Goal: Task Accomplishment & Management: Complete application form

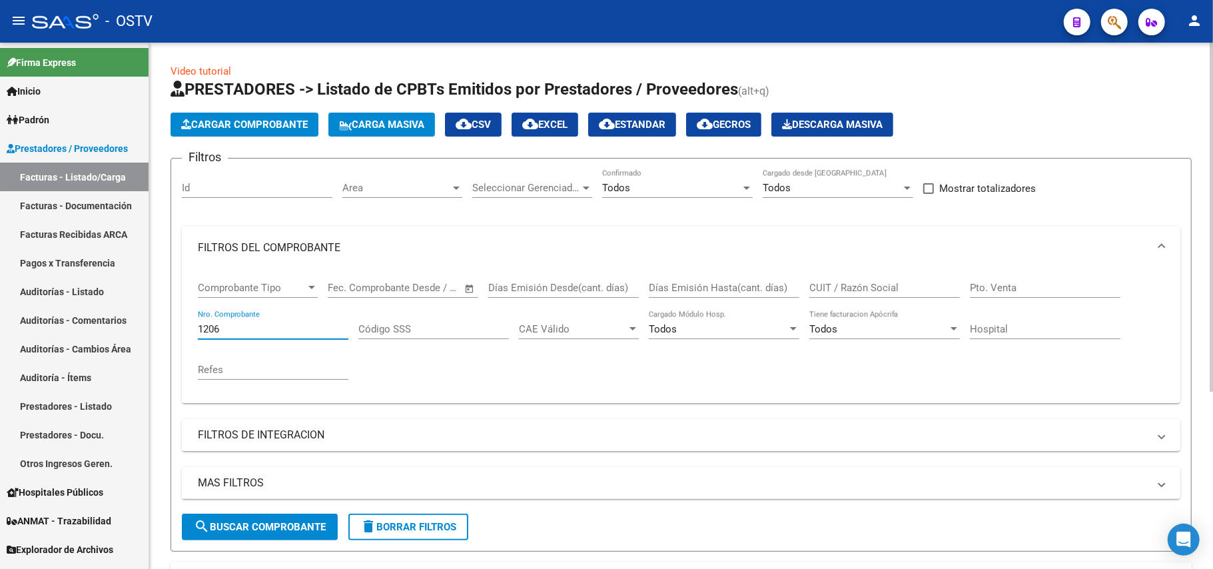
scroll to position [196, 0]
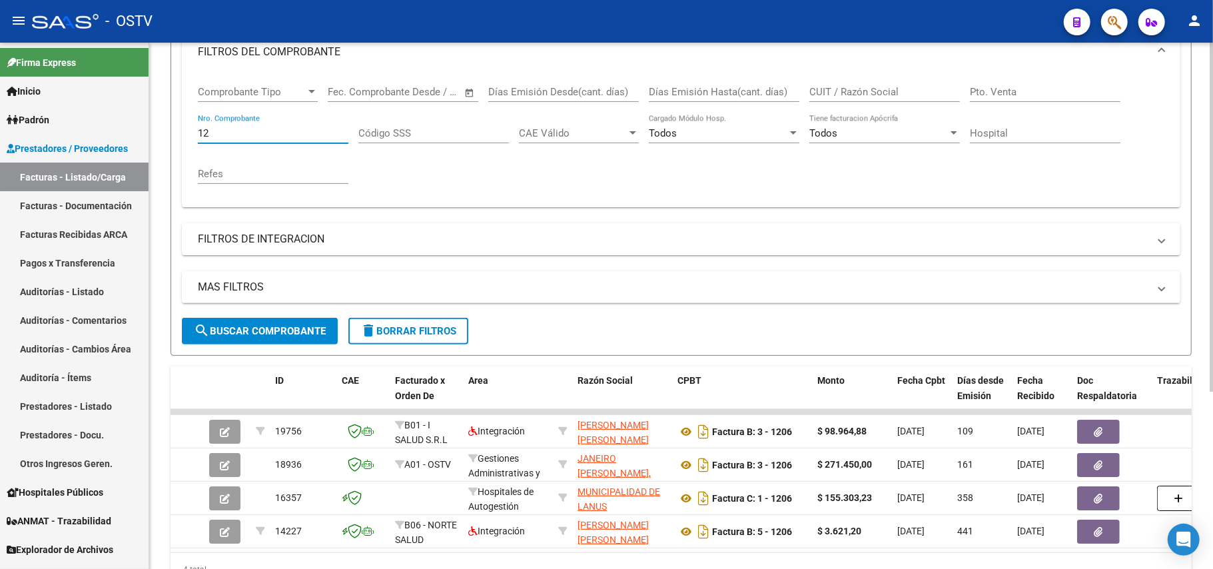
type input "1"
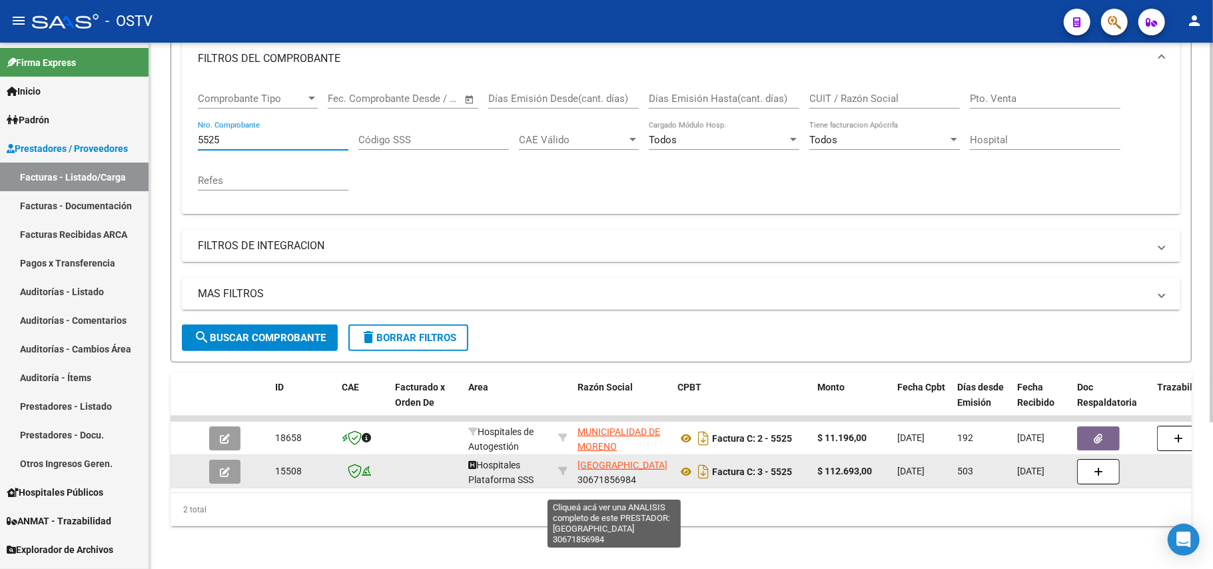
type input "5525"
click at [617, 469] on span "[GEOGRAPHIC_DATA]" at bounding box center [623, 465] width 90 height 11
type textarea "30671856984"
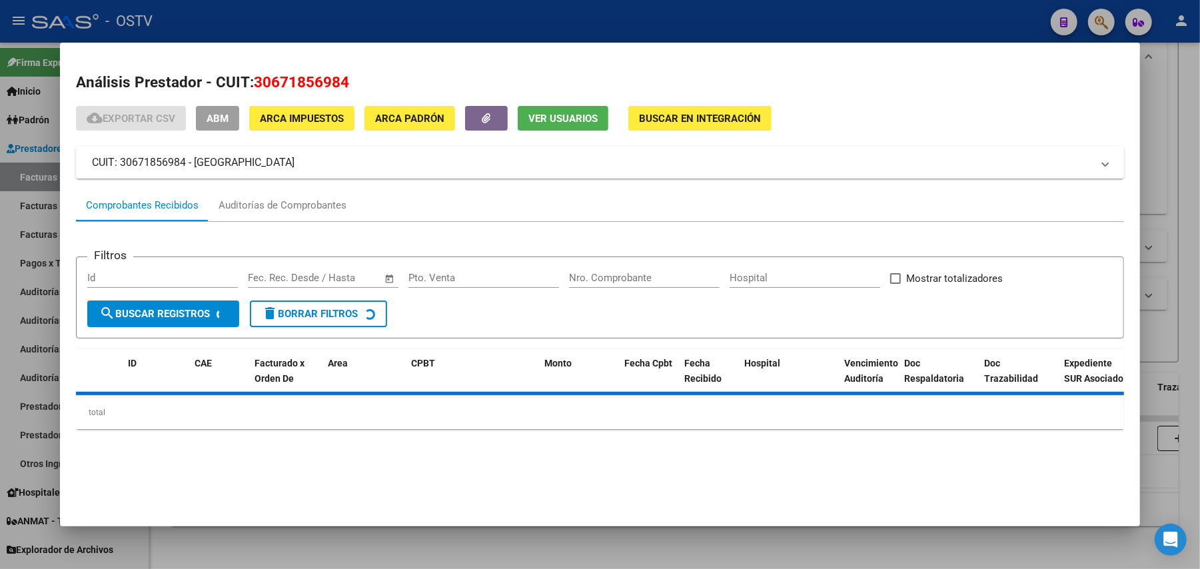
drag, startPoint x: 368, startPoint y: 89, endPoint x: 251, endPoint y: 84, distance: 118.0
click at [251, 84] on h2 "Análisis Prestador - CUIT: 30671856984" at bounding box center [600, 82] width 1048 height 23
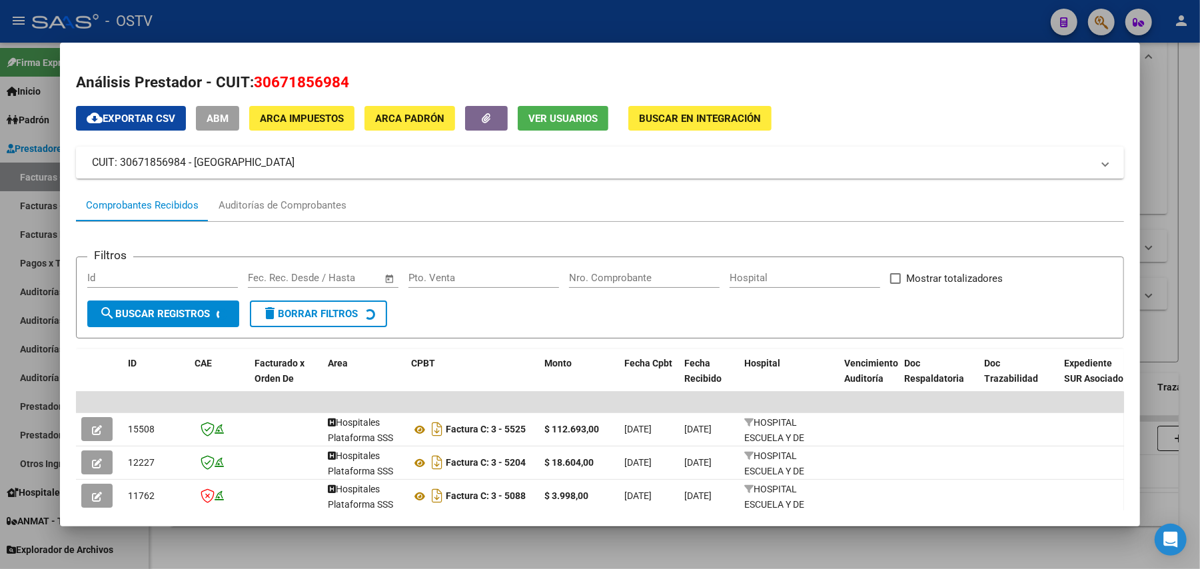
copy span "30671856984"
click at [422, 538] on div at bounding box center [600, 284] width 1200 height 569
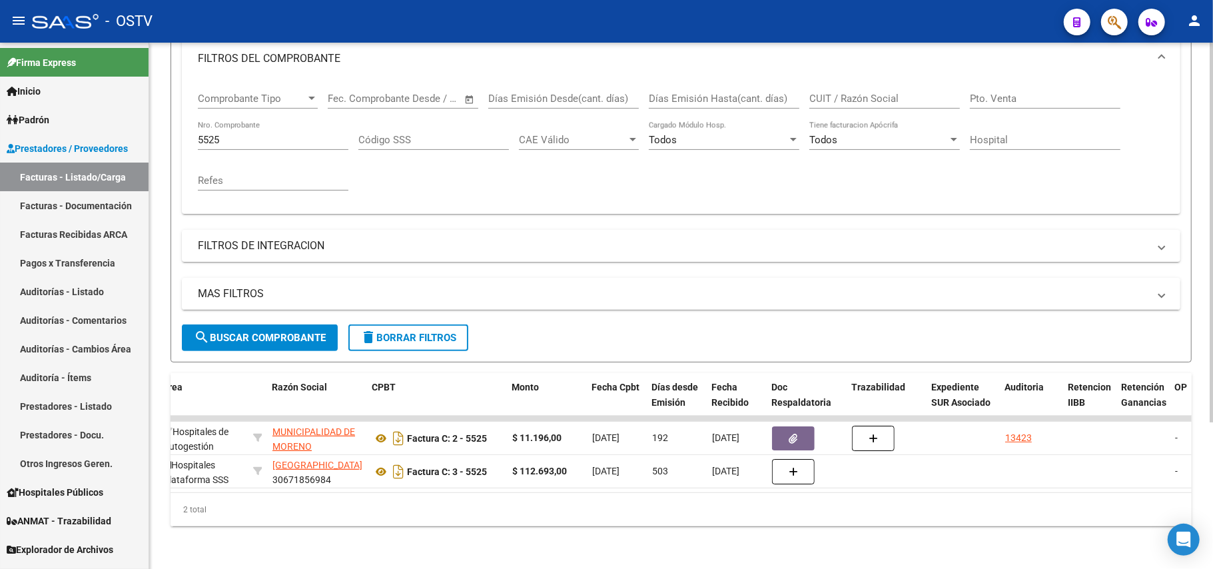
scroll to position [0, 0]
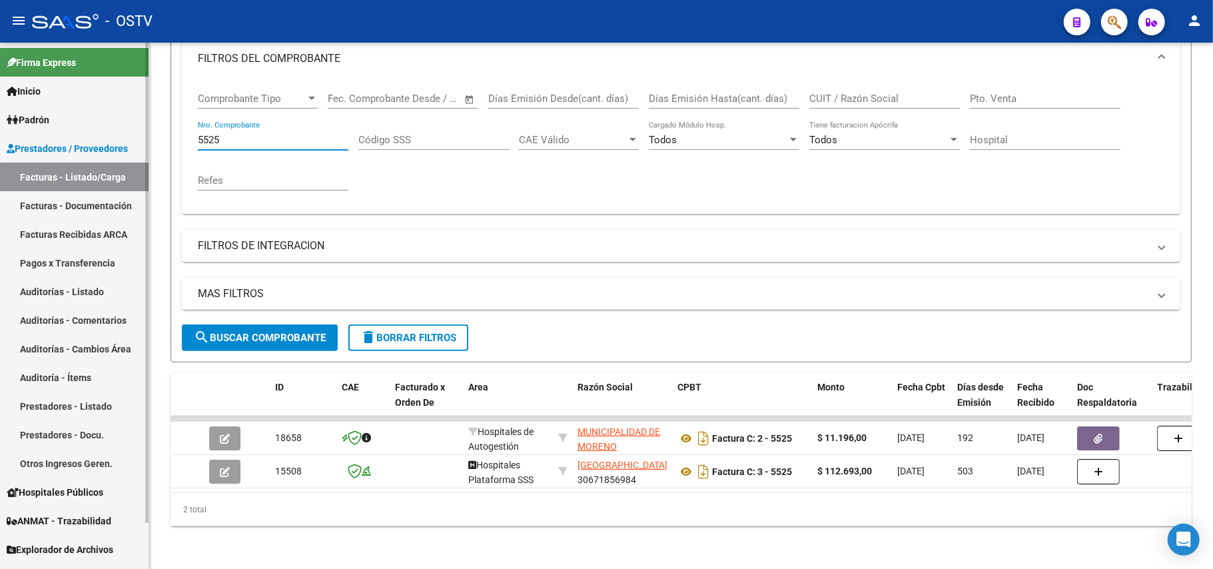
drag, startPoint x: 284, startPoint y: 129, endPoint x: 126, endPoint y: 140, distance: 158.3
click at [79, 119] on mat-sidenav-container "Firma Express Inicio Calendario SSS Instructivos Contacto OS [PERSON_NAME] Afil…" at bounding box center [606, 306] width 1213 height 526
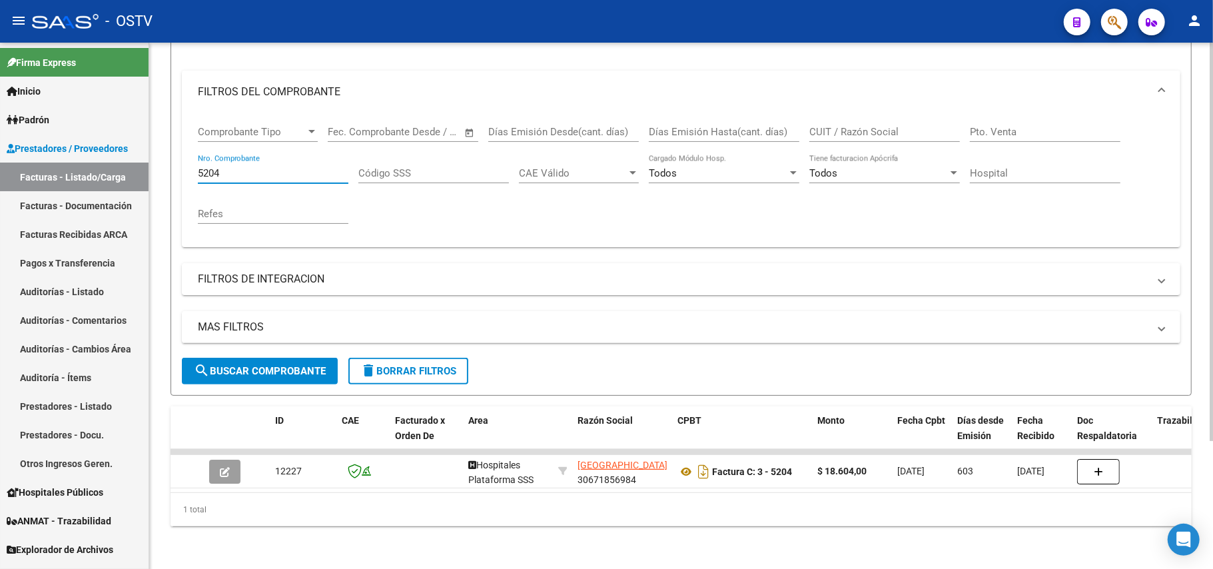
scroll to position [169, 0]
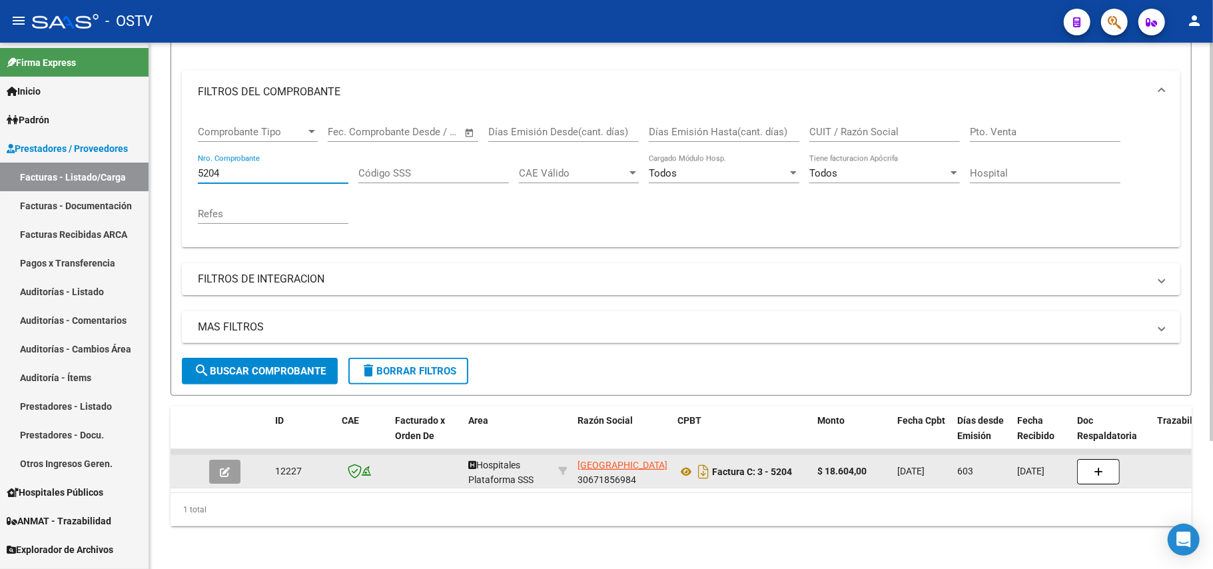
type input "5204"
click at [220, 467] on icon "button" at bounding box center [225, 472] width 10 height 10
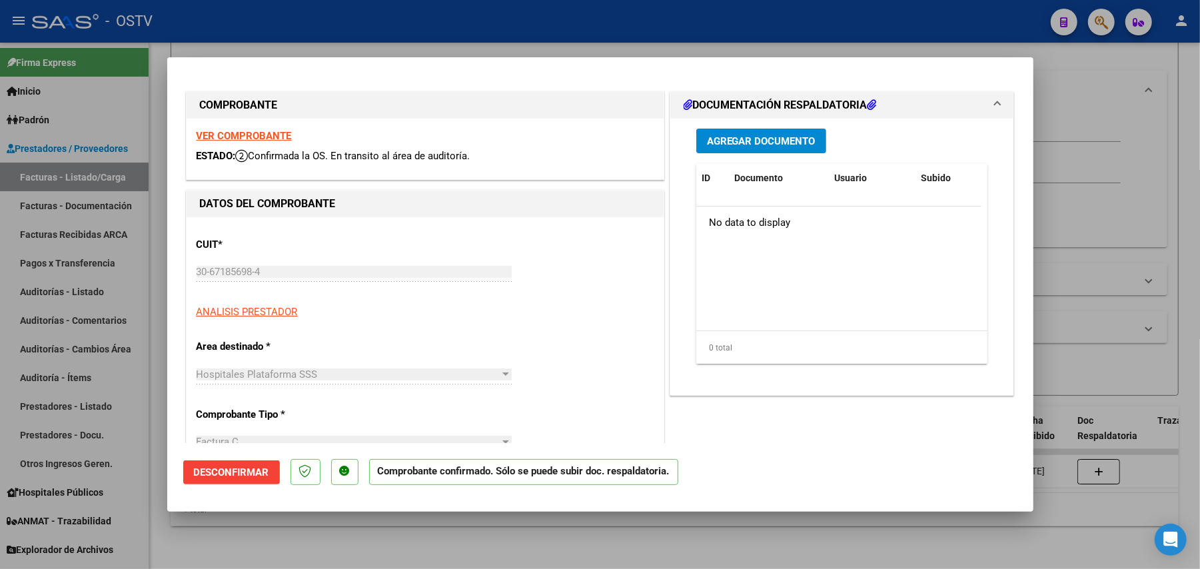
click at [430, 550] on div at bounding box center [600, 284] width 1200 height 569
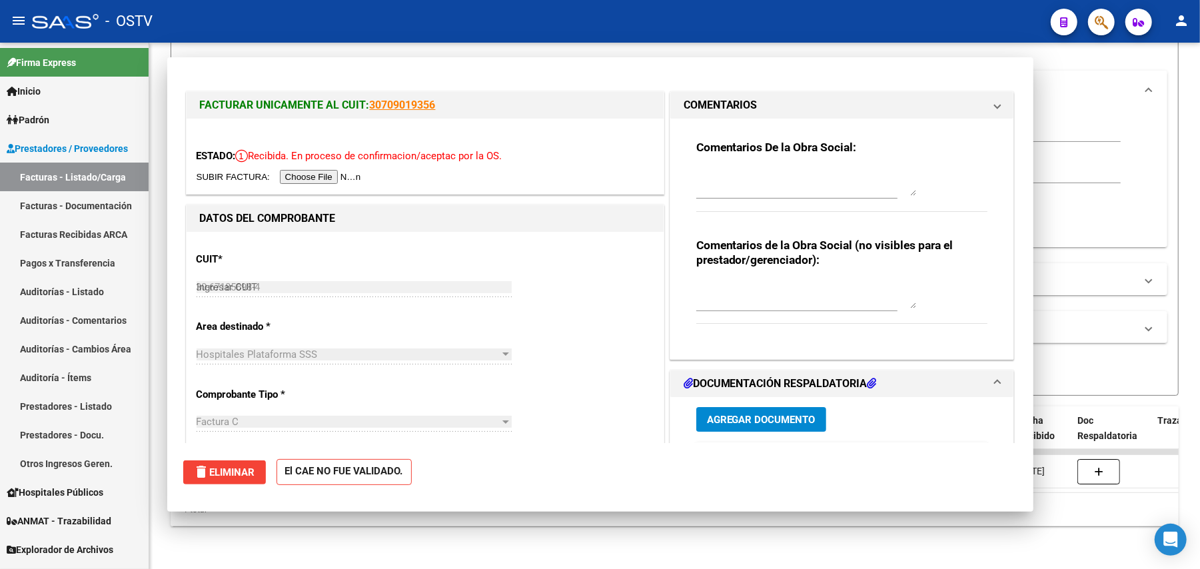
type input "$ 0,00"
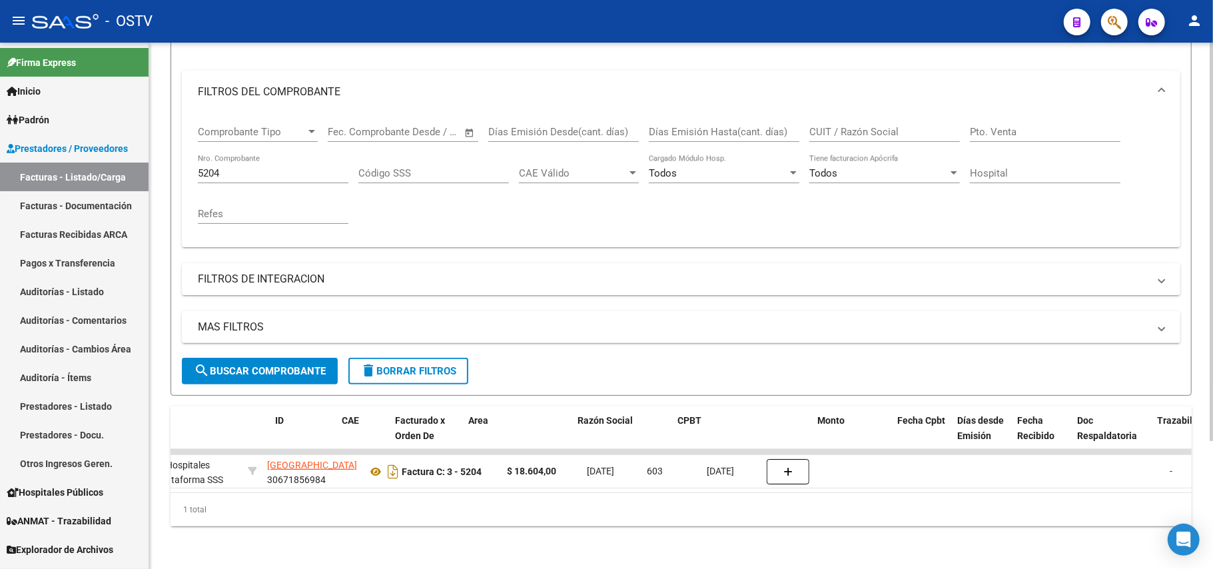
scroll to position [0, 0]
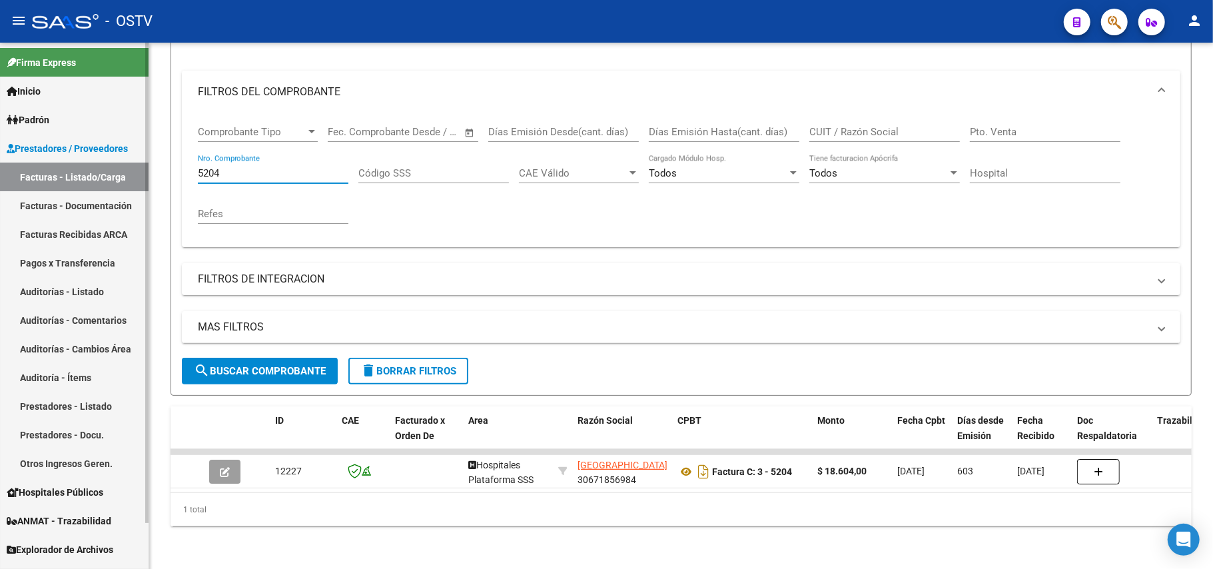
drag, startPoint x: 289, startPoint y: 161, endPoint x: 0, endPoint y: 163, distance: 289.2
click at [0, 163] on mat-sidenav-container "Firma Express Inicio Calendario SSS Instructivos Contacto OS [PERSON_NAME] Afil…" at bounding box center [606, 306] width 1213 height 526
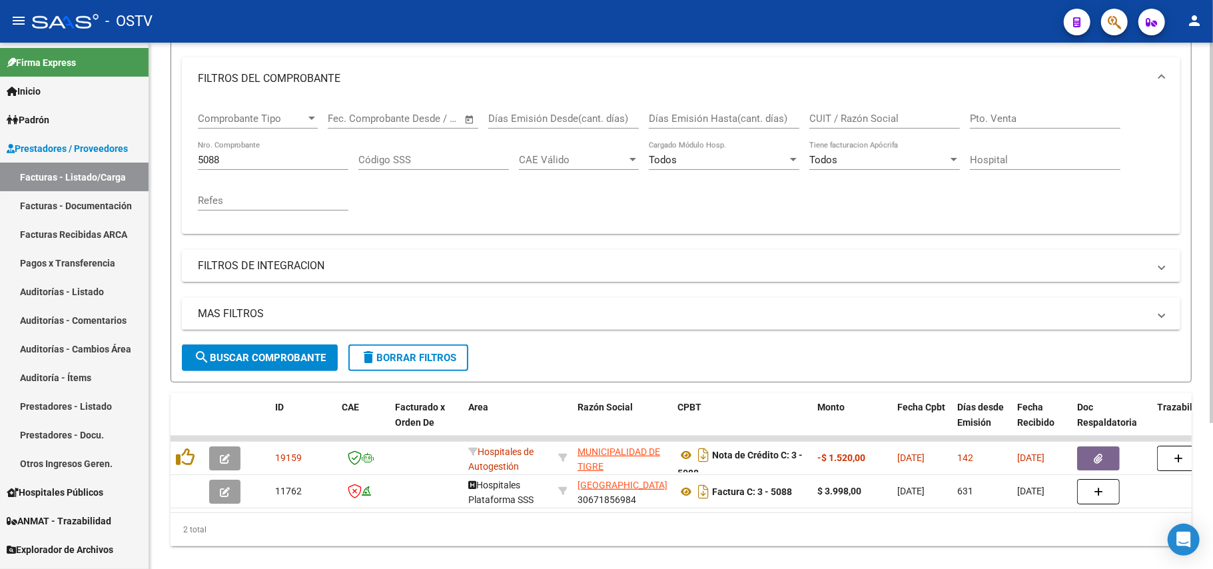
drag, startPoint x: 462, startPoint y: 518, endPoint x: 536, endPoint y: 518, distance: 73.3
click at [536, 512] on datatable-body "19159 Hospitales de Autogestión MUNICIPALIDAD DE TIGRE 30999284899 Nota de Créd…" at bounding box center [681, 474] width 1021 height 77
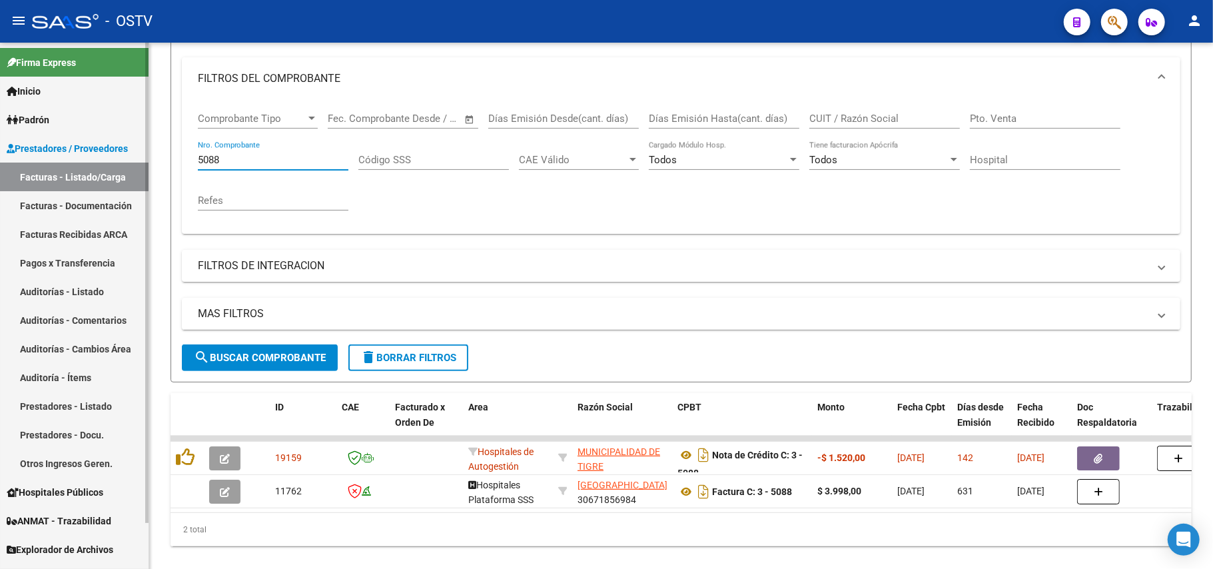
drag, startPoint x: 220, startPoint y: 160, endPoint x: 11, endPoint y: 72, distance: 226.9
click at [0, 145] on mat-sidenav-container "Firma Express Inicio Calendario SSS Instructivos Contacto OS [PERSON_NAME] Afil…" at bounding box center [606, 306] width 1213 height 526
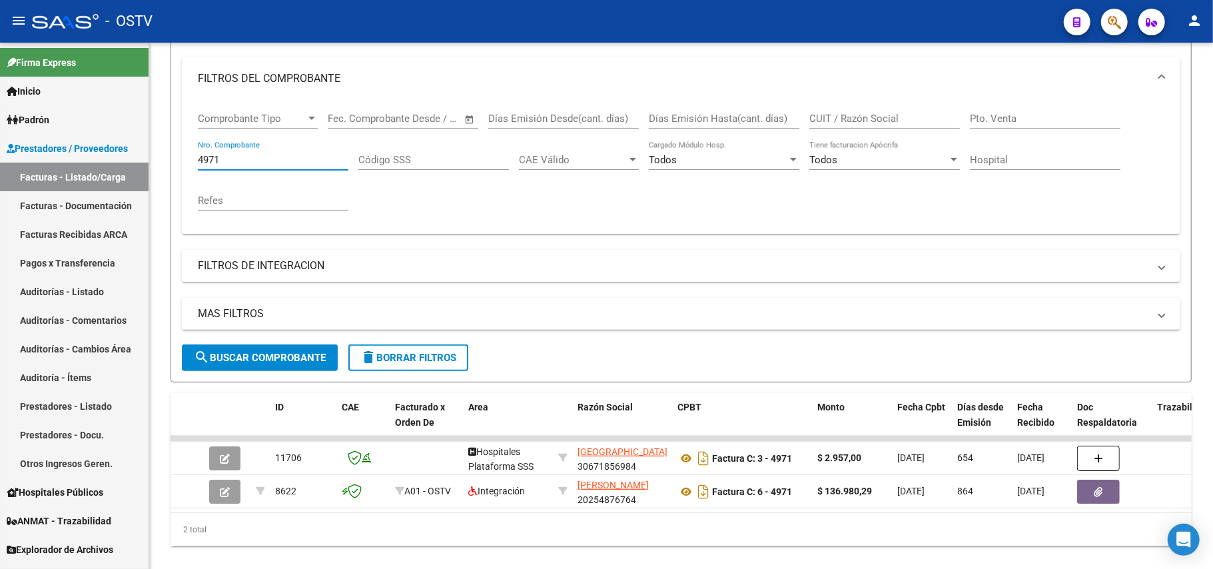
type input "4971"
drag, startPoint x: 325, startPoint y: 161, endPoint x: 0, endPoint y: 88, distance: 333.1
click at [0, 92] on mat-sidenav-container "Firma Express Inicio Calendario SSS Instructivos Contacto OS [PERSON_NAME] Afil…" at bounding box center [606, 306] width 1213 height 526
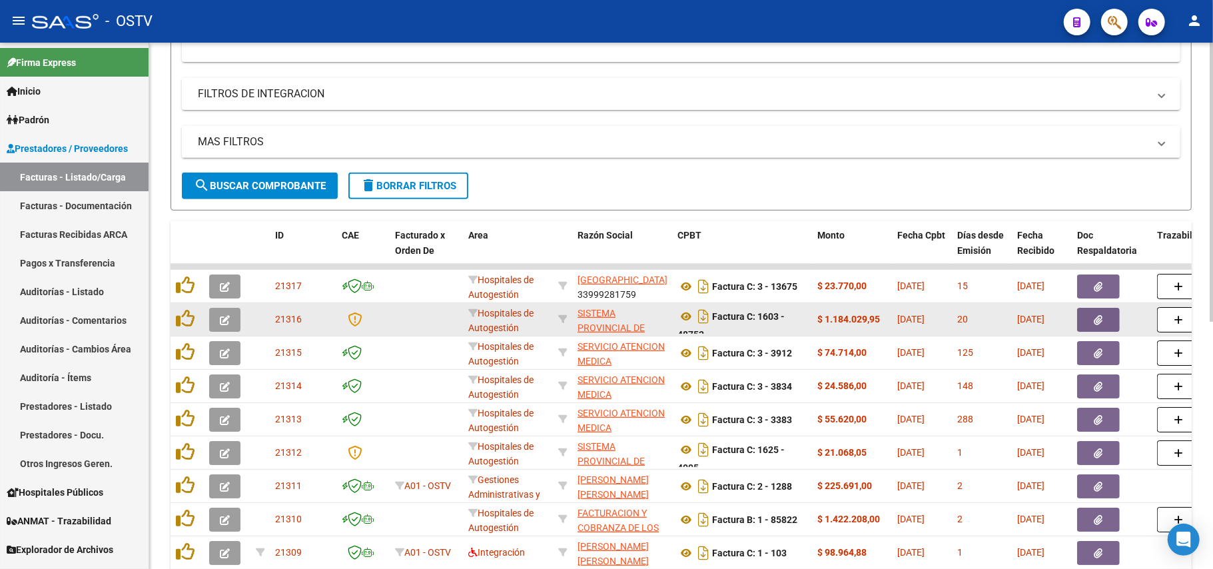
scroll to position [347, 0]
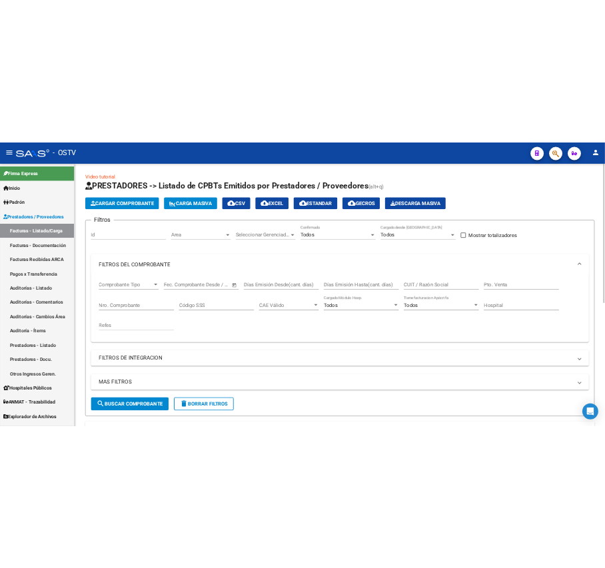
scroll to position [0, 0]
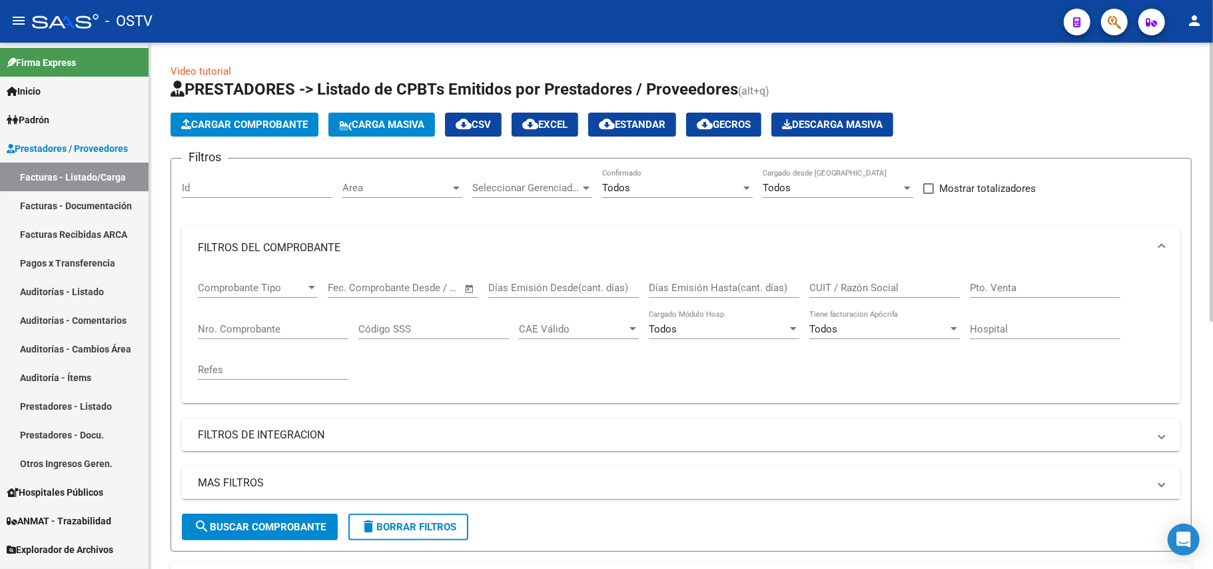
click at [286, 326] on input "Nro. Comprobante" at bounding box center [273, 329] width 151 height 12
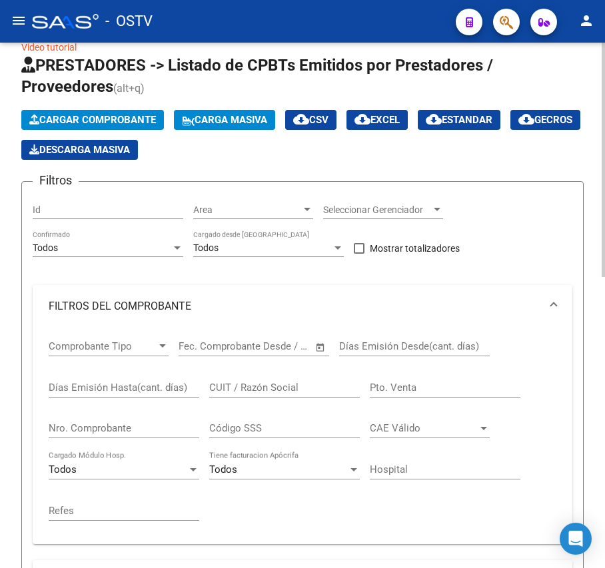
scroll to position [89, 0]
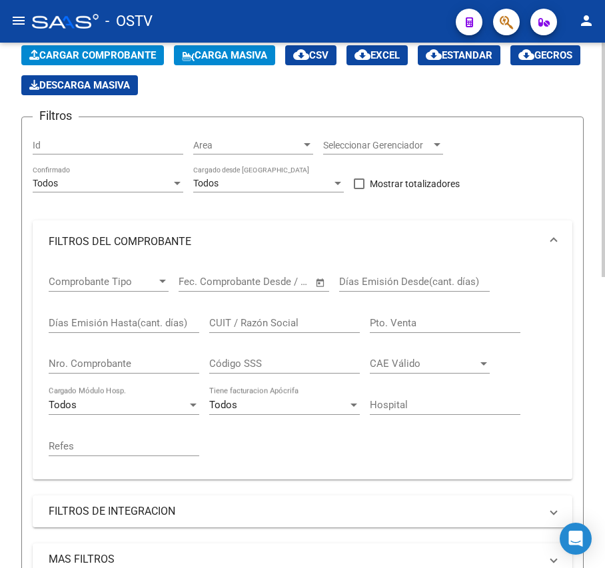
click at [132, 363] on input "Nro. Comprobante" at bounding box center [124, 364] width 151 height 12
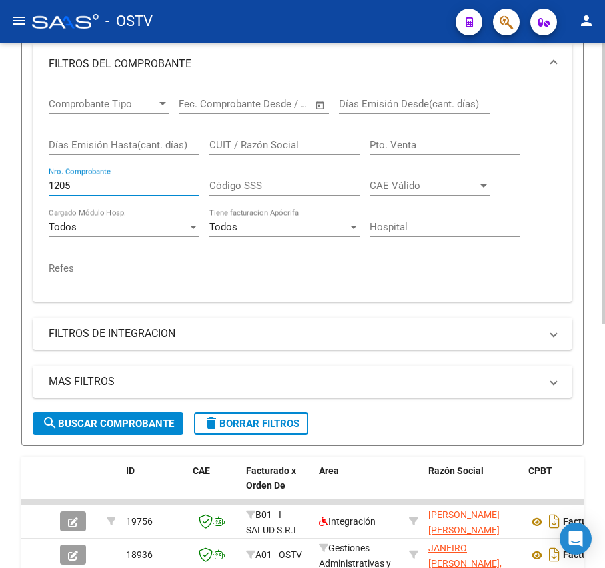
scroll to position [444, 0]
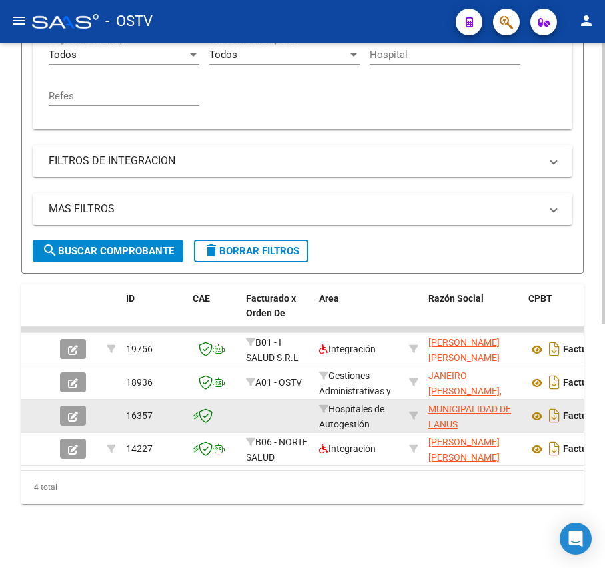
type input "1205"
click at [83, 409] on button "button" at bounding box center [73, 416] width 26 height 20
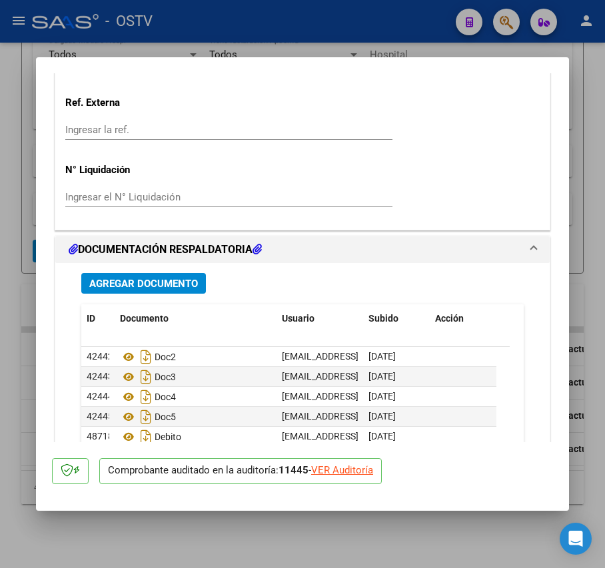
scroll to position [913, 0]
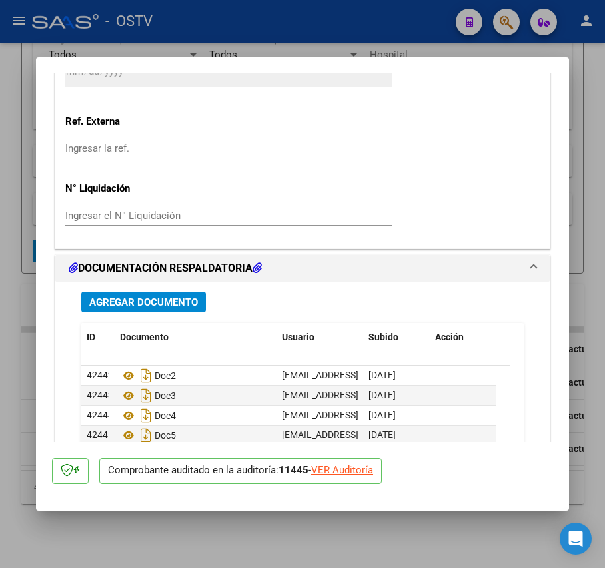
click at [177, 302] on span "Agregar Documento" at bounding box center [143, 302] width 109 height 12
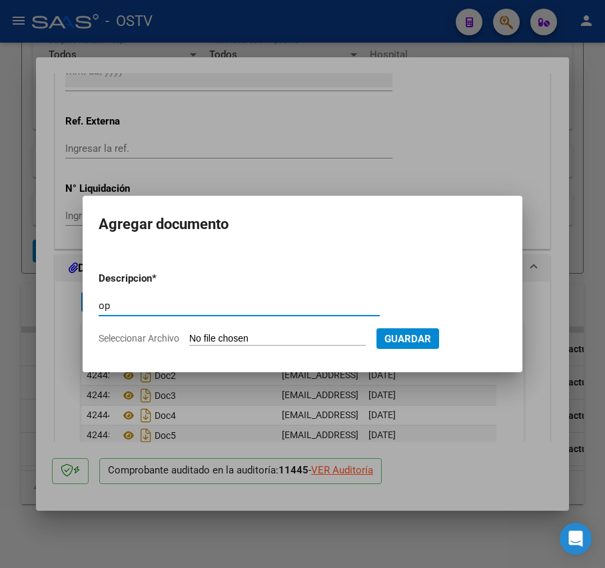
type input "op"
click at [219, 336] on input "Seleccionar Archivo" at bounding box center [277, 339] width 177 height 13
type input "C:\fakepath\OP 57261 Munic Lanus.pdf"
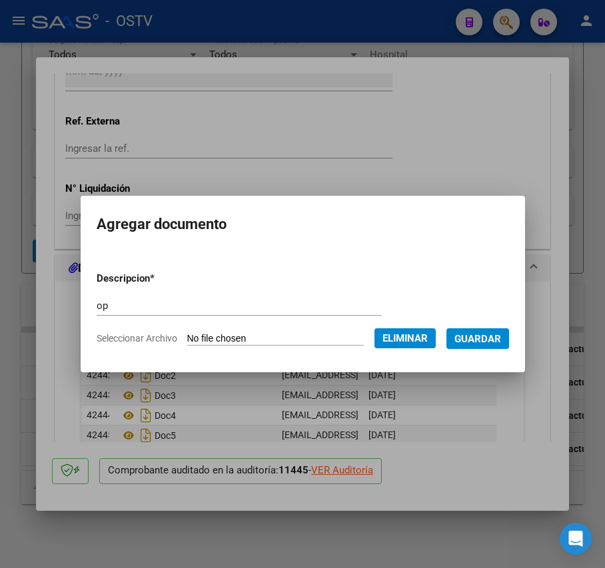
click at [501, 339] on span "Guardar" at bounding box center [477, 339] width 47 height 12
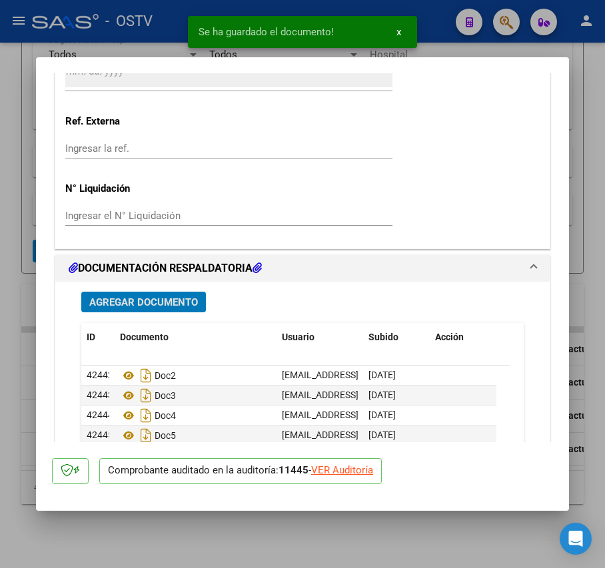
click at [6, 247] on div at bounding box center [302, 284] width 605 height 568
type input "$ 0,00"
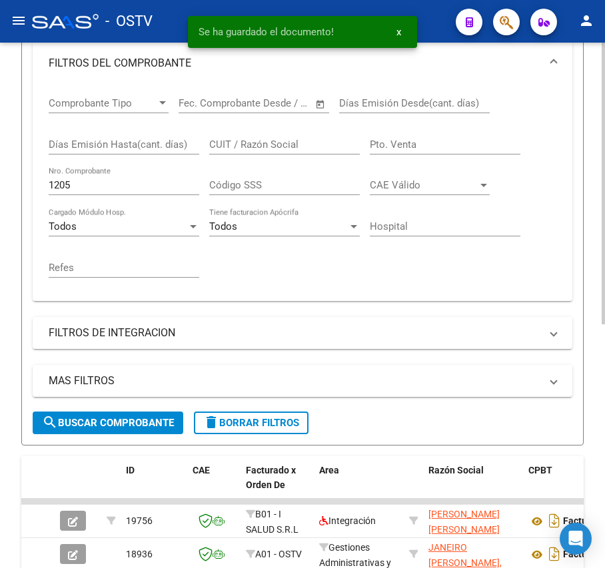
scroll to position [266, 0]
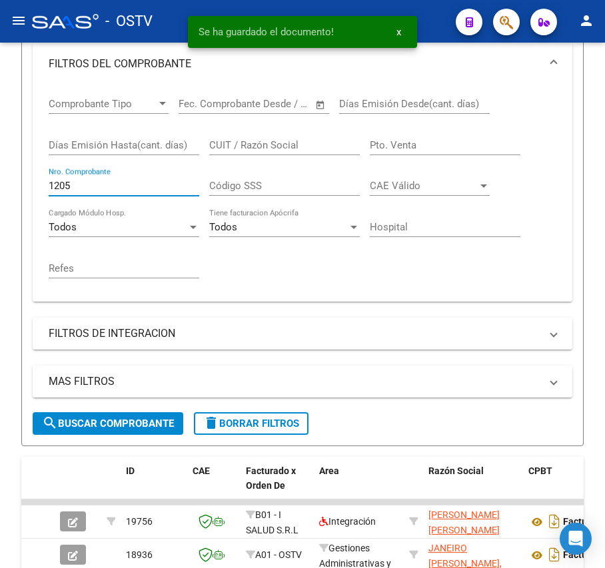
drag, startPoint x: 103, startPoint y: 193, endPoint x: -37, endPoint y: 187, distance: 139.4
click at [0, 187] on html "menu - OSTV person Firma Express Inicio Calendario SSS Instructivos Contacto OS…" at bounding box center [302, 284] width 605 height 568
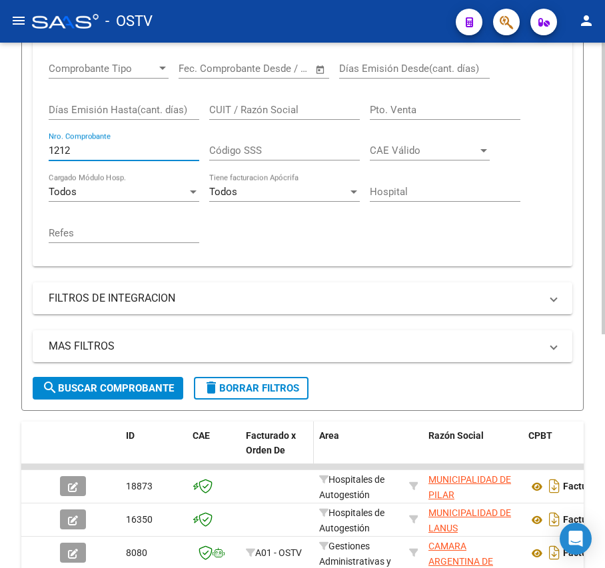
scroll to position [420, 0]
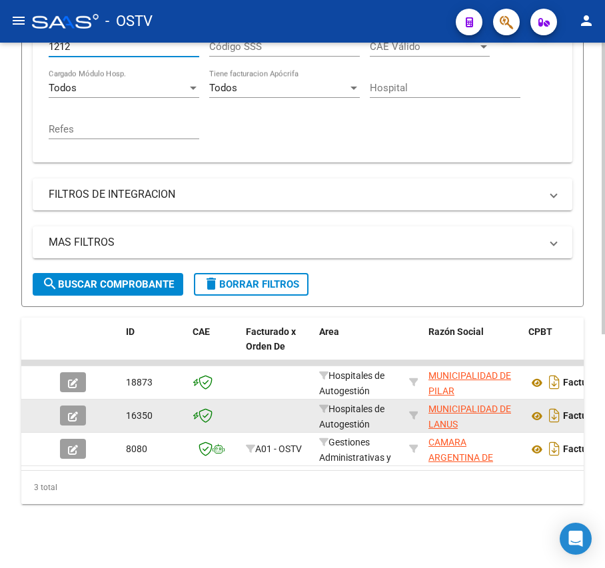
type input "1212"
click at [73, 412] on icon "button" at bounding box center [73, 417] width 10 height 10
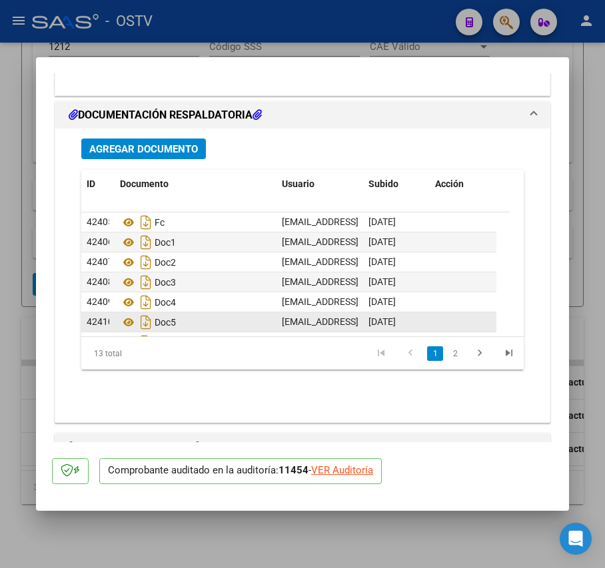
scroll to position [913, 0]
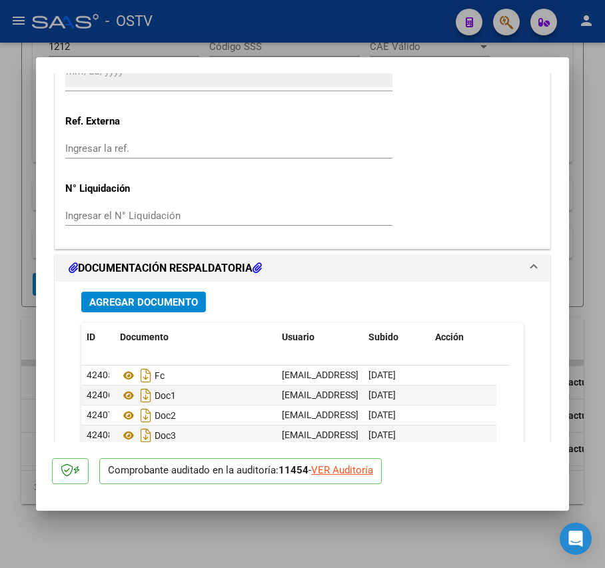
click at [171, 293] on button "Agregar Documento" at bounding box center [143, 302] width 125 height 21
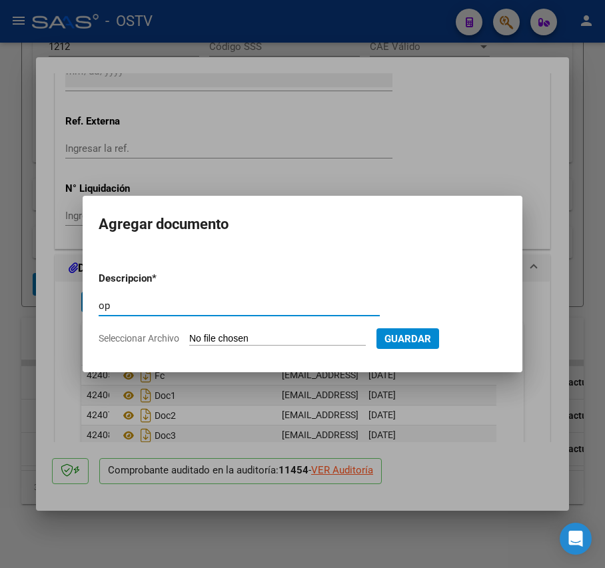
type input "op"
click at [244, 337] on input "Seleccionar Archivo" at bounding box center [277, 339] width 177 height 13
type input "C:\fakepath\OP 57261 Munic Lanus.pdf"
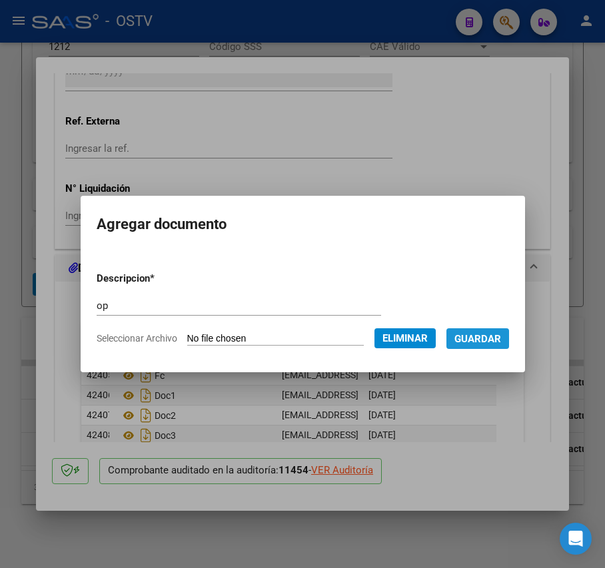
click at [496, 339] on span "Guardar" at bounding box center [477, 339] width 47 height 12
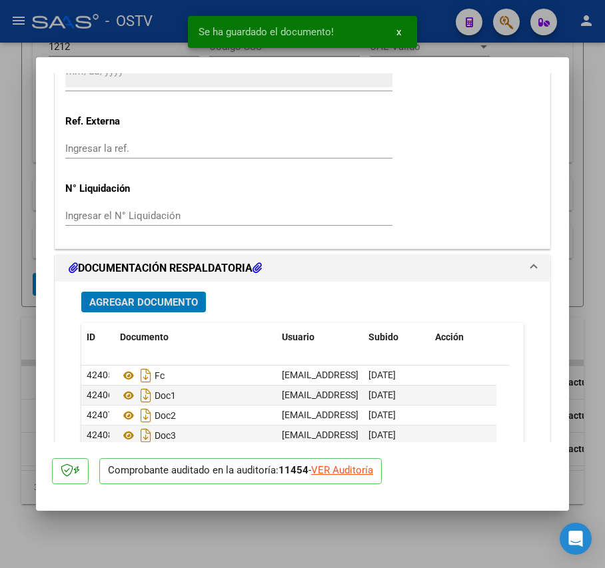
click at [149, 291] on div "Agregar Documento ID Documento Usuario Subido Acción 42405 Fc [EMAIL_ADDRESS][D…" at bounding box center [302, 423] width 462 height 283
click at [151, 296] on span "Agregar Documento" at bounding box center [143, 302] width 109 height 12
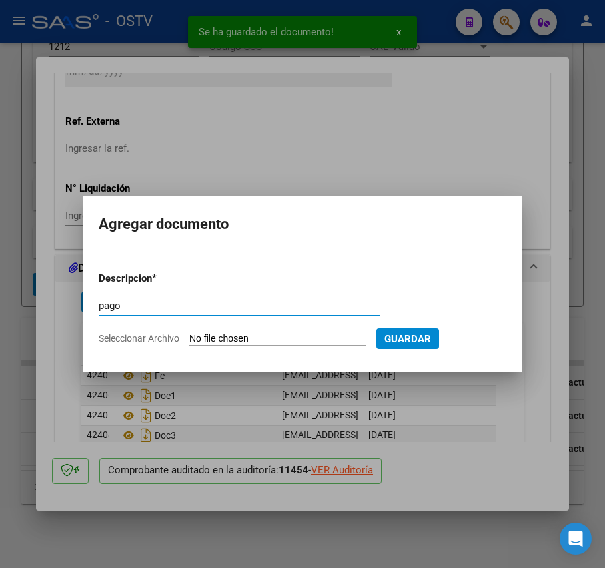
type input "pago"
click at [225, 337] on input "Seleccionar Archivo" at bounding box center [277, 339] width 177 height 13
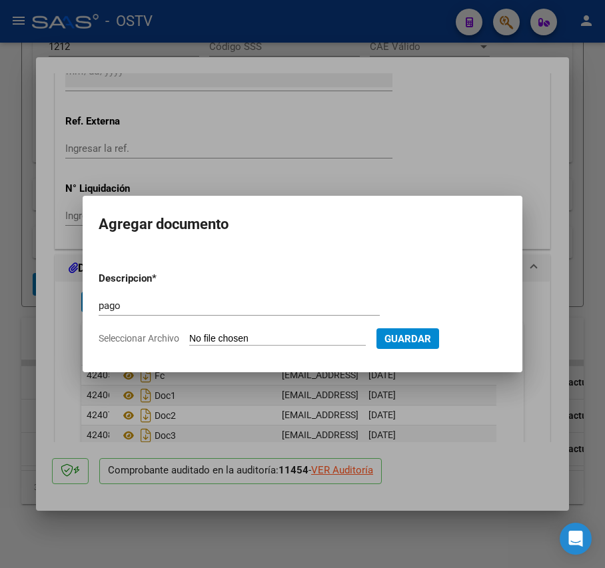
type input "C:\fakepath\Pago OP 57261 Munic Lanus.pdf"
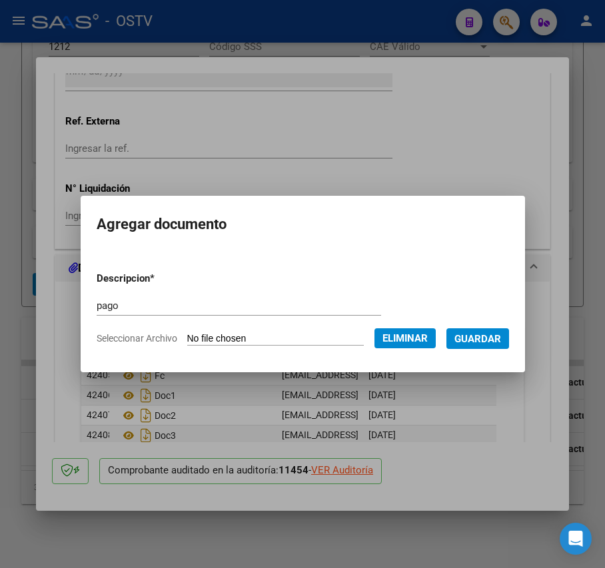
click at [491, 334] on span "Guardar" at bounding box center [477, 339] width 47 height 12
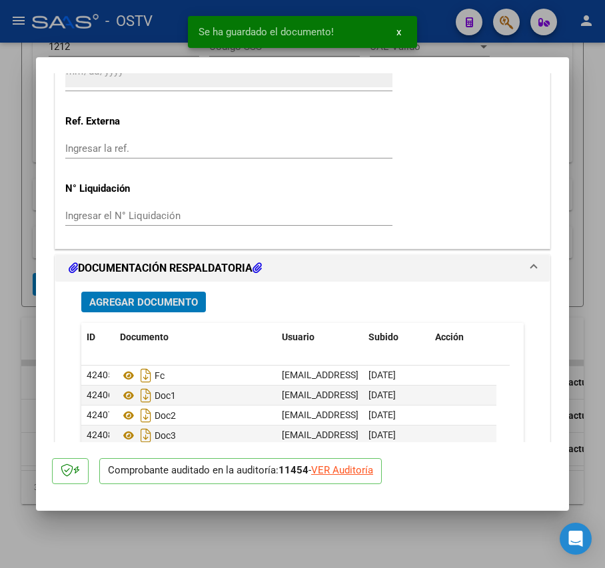
click at [35, 277] on div at bounding box center [302, 284] width 605 height 568
type input "$ 0,00"
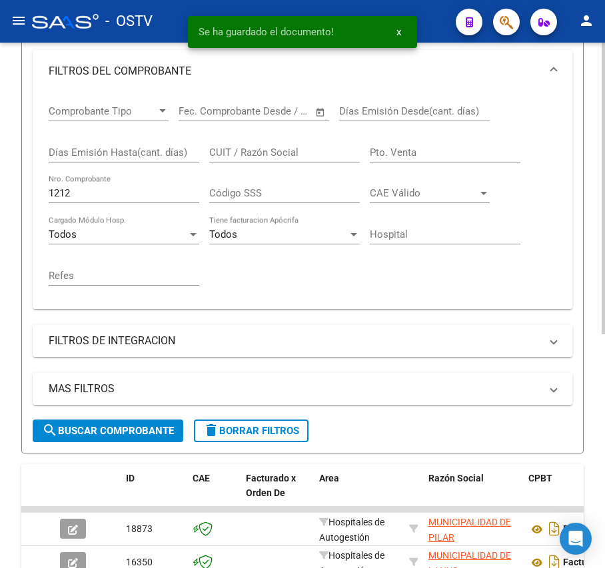
scroll to position [243, 0]
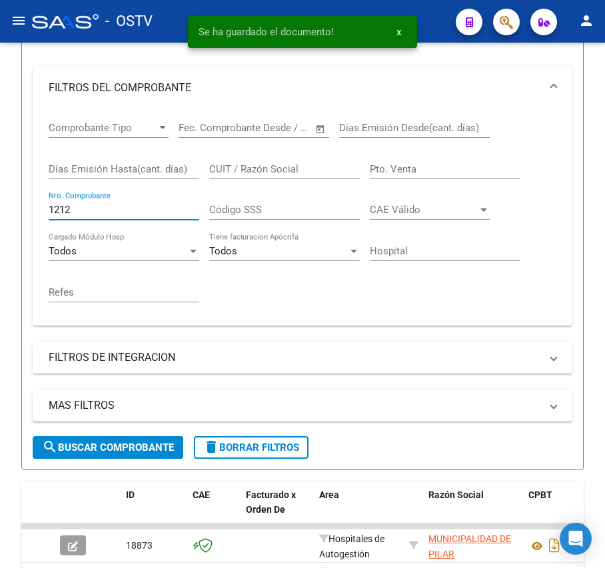
drag, startPoint x: 102, startPoint y: 207, endPoint x: -157, endPoint y: 196, distance: 258.7
click at [0, 196] on html "menu - OSTV person Firma Express Inicio Calendario SSS Instructivos Contacto OS…" at bounding box center [302, 284] width 605 height 568
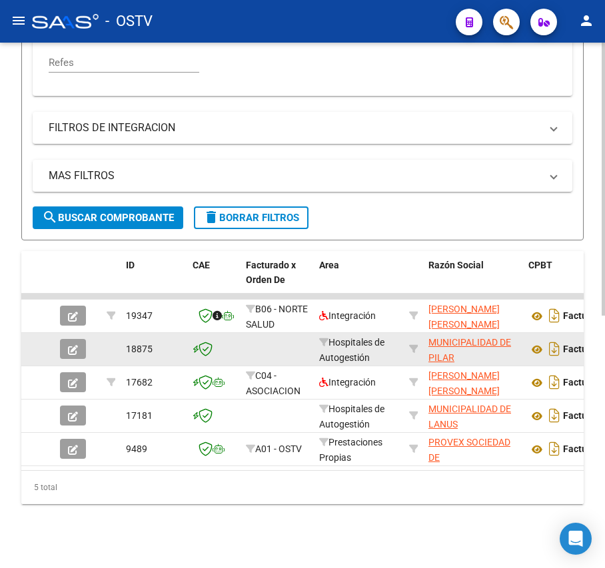
scroll to position [486, 0]
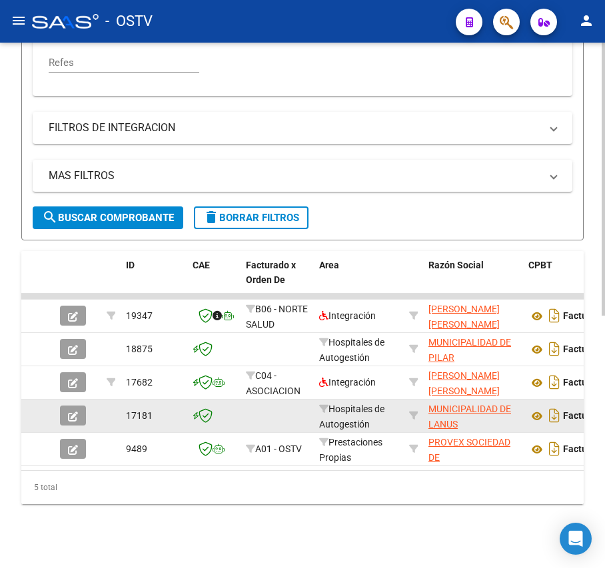
type input "1323"
click at [73, 412] on icon "button" at bounding box center [73, 417] width 10 height 10
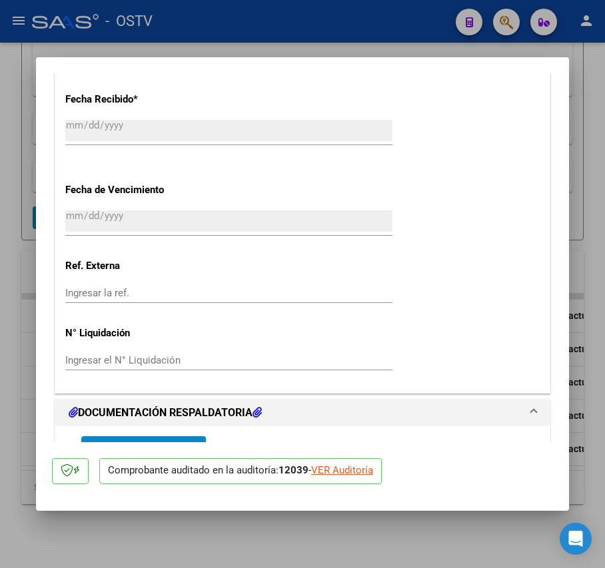
scroll to position [888, 0]
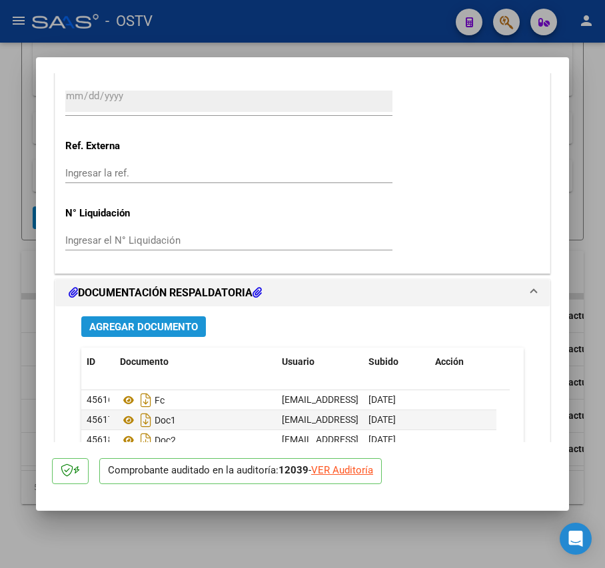
click at [161, 330] on span "Agregar Documento" at bounding box center [143, 327] width 109 height 12
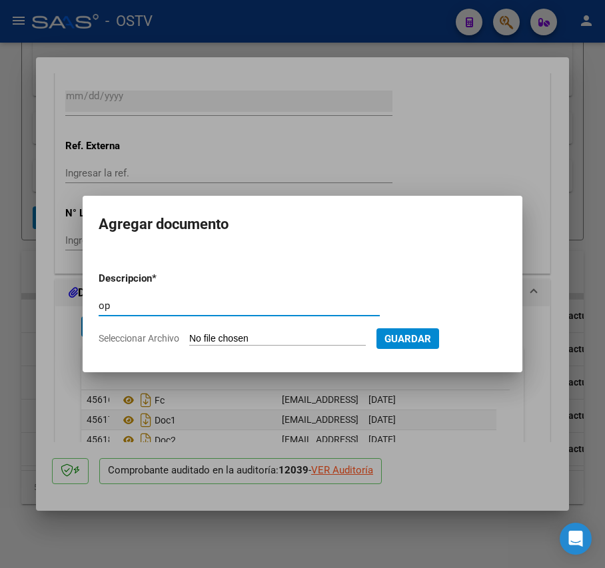
type input "op"
click at [264, 336] on input "Seleccionar Archivo" at bounding box center [277, 339] width 177 height 13
type input "C:\fakepath\OP 57261 Munic Lanus.pdf"
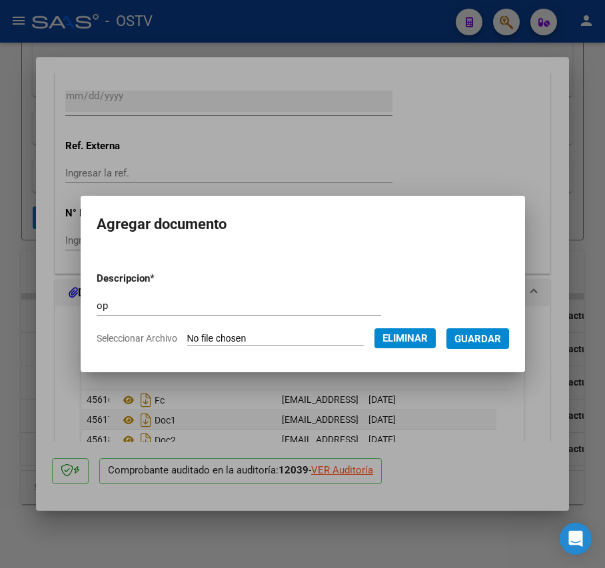
click at [486, 341] on span "Guardar" at bounding box center [477, 339] width 47 height 12
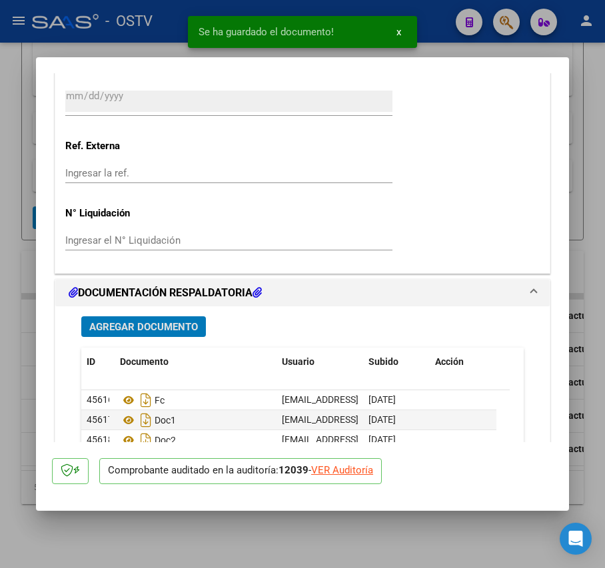
click at [177, 322] on span "Agregar Documento" at bounding box center [143, 327] width 109 height 12
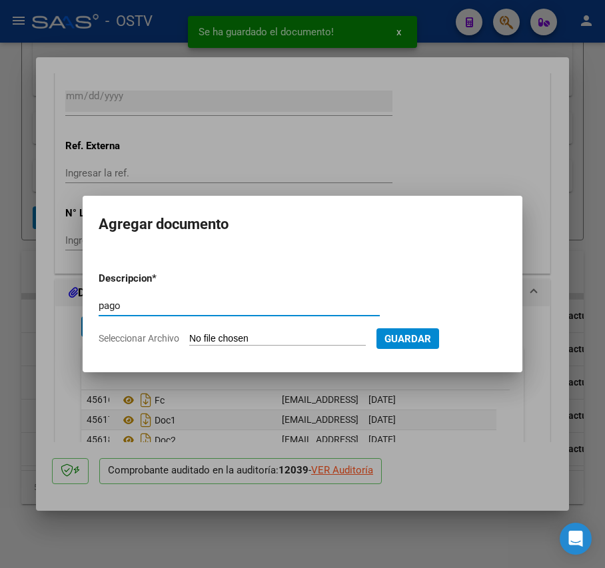
type input "pago"
click at [283, 336] on input "Seleccionar Archivo" at bounding box center [277, 339] width 177 height 13
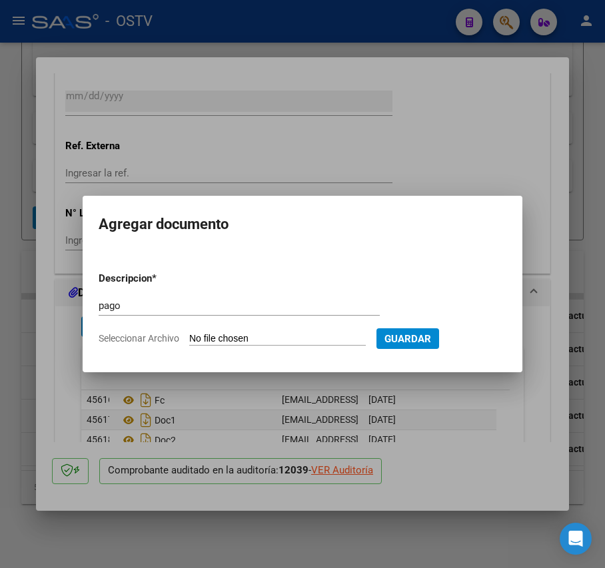
type input "C:\fakepath\Pago OP 57260 Htal Erill.pdf"
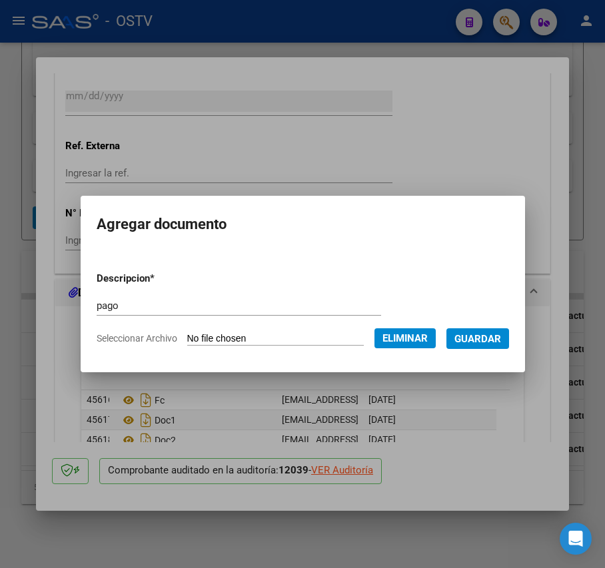
click at [404, 344] on span "Eliminar" at bounding box center [404, 338] width 45 height 12
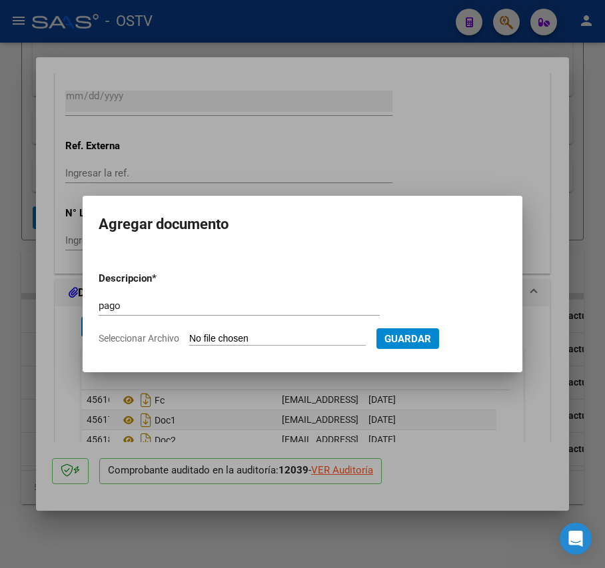
click at [267, 333] on input "Seleccionar Archivo" at bounding box center [277, 339] width 177 height 13
type input "C:\fakepath\Pago OP 57261 Munic Lanus.pdf"
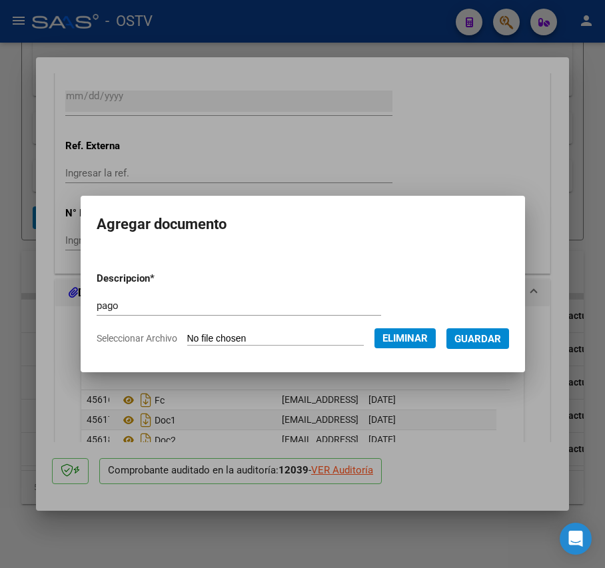
click at [494, 333] on span "Guardar" at bounding box center [477, 339] width 47 height 12
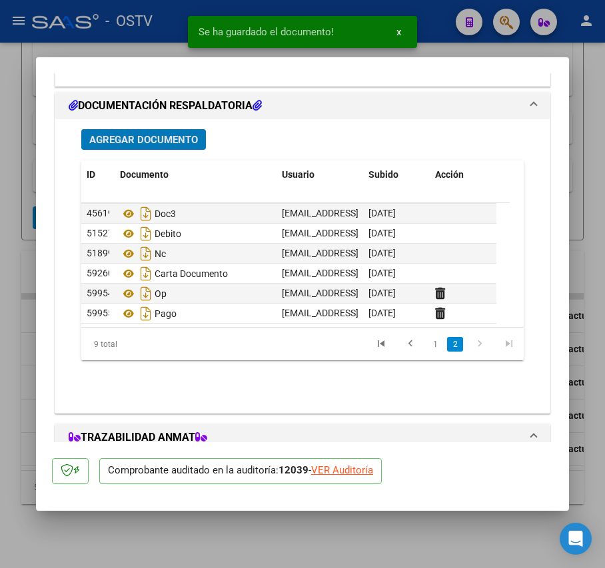
scroll to position [1066, 0]
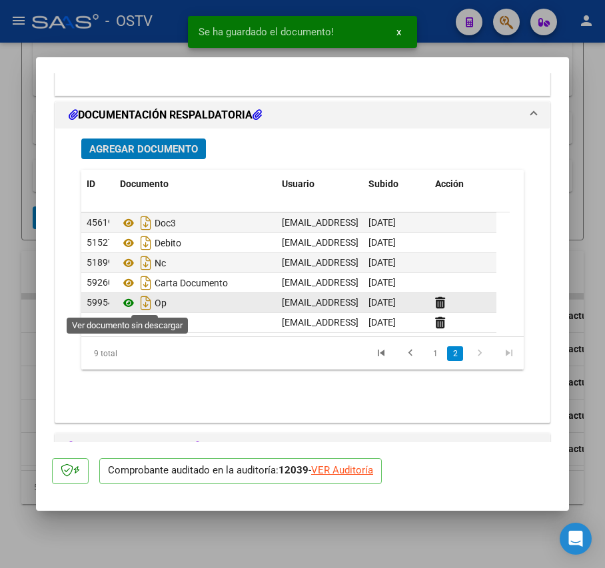
click at [132, 306] on icon at bounding box center [128, 303] width 17 height 16
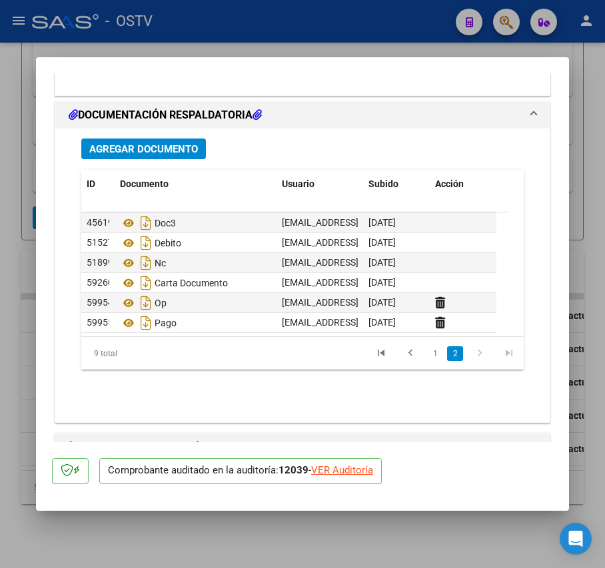
click at [13, 304] on div at bounding box center [302, 284] width 605 height 568
type input "$ 0,00"
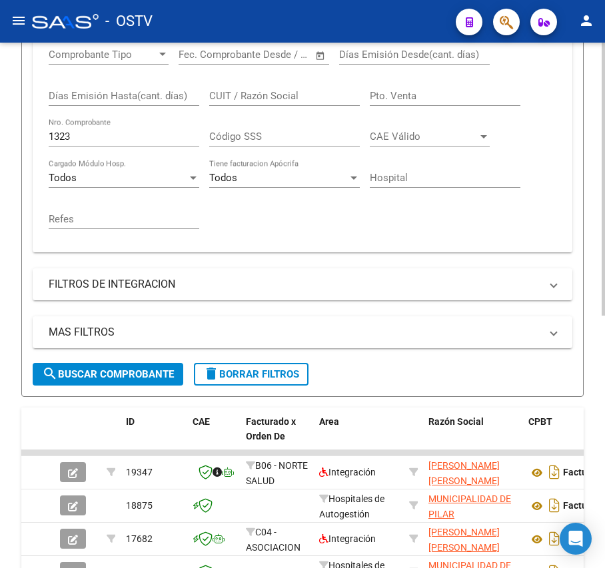
scroll to position [309, 0]
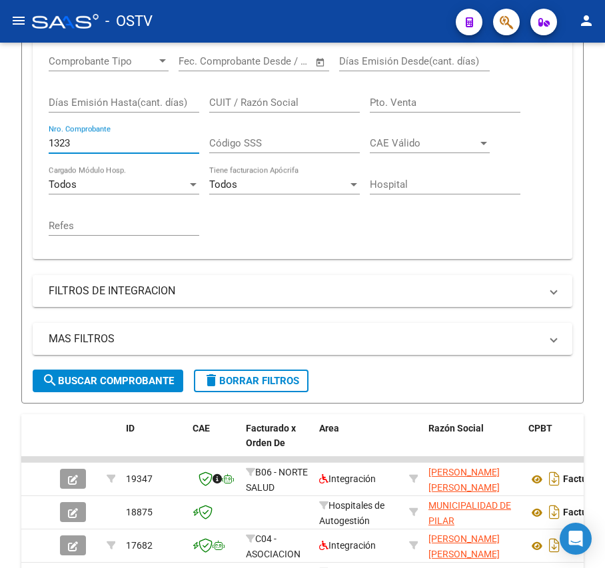
drag, startPoint x: 121, startPoint y: 144, endPoint x: -77, endPoint y: 145, distance: 197.9
click at [0, 145] on html "menu - OSTV person Firma Express Inicio Calendario SSS Instructivos Contacto OS…" at bounding box center [302, 284] width 605 height 568
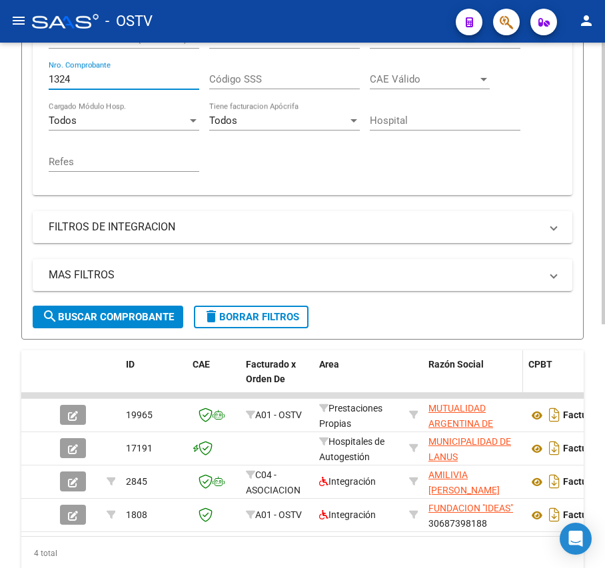
scroll to position [454, 0]
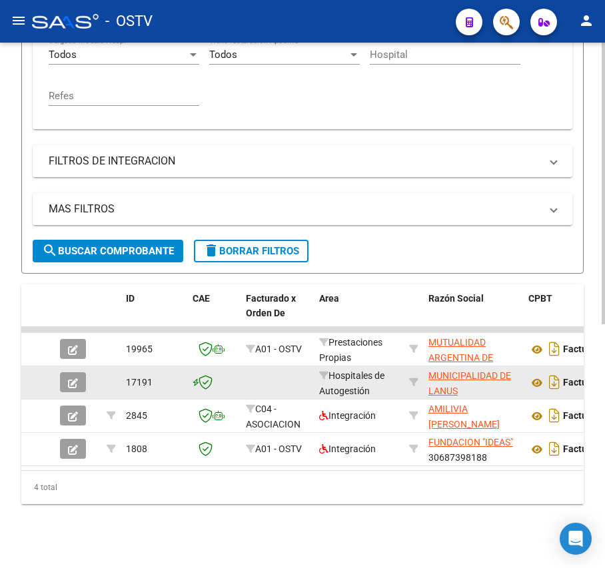
type input "1324"
click at [73, 378] on icon "button" at bounding box center [73, 383] width 10 height 10
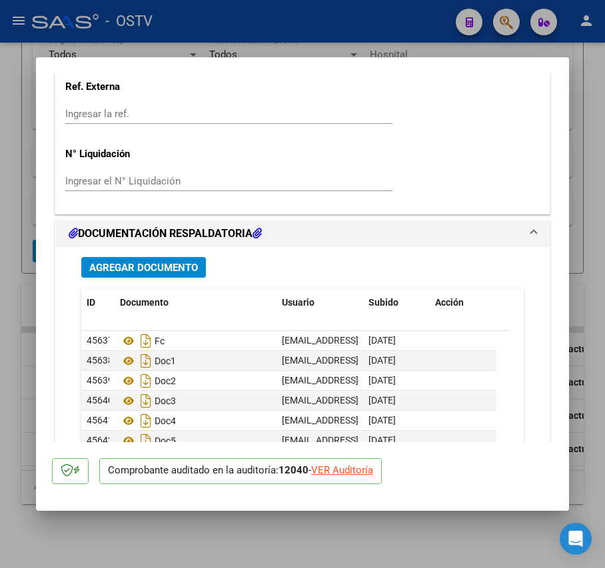
scroll to position [1002, 0]
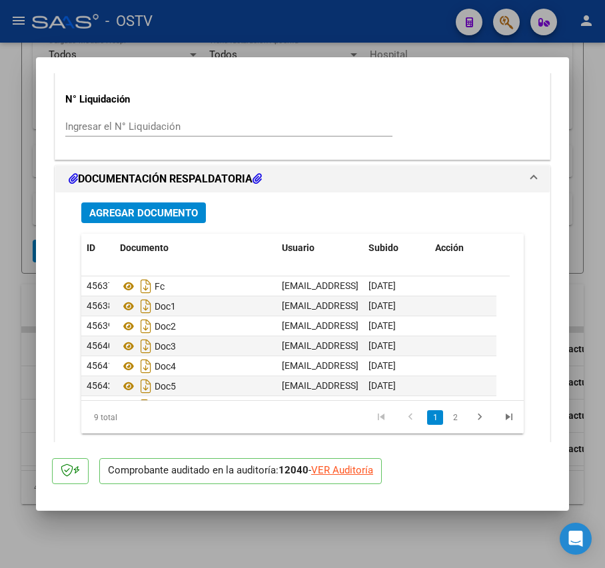
click at [187, 216] on span "Agregar Documento" at bounding box center [143, 213] width 109 height 12
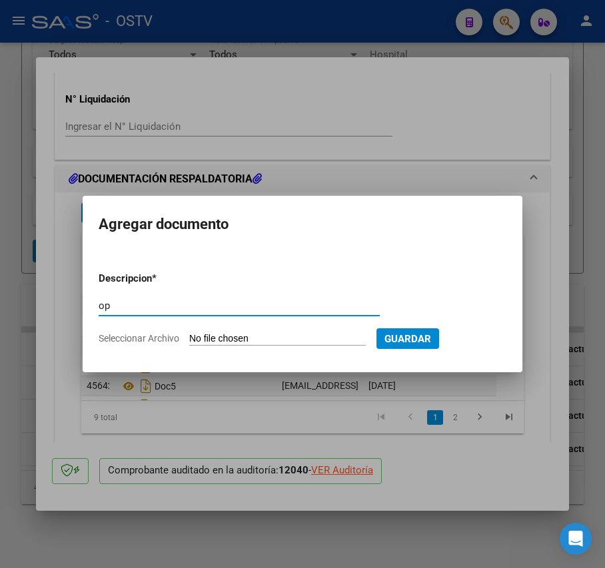
type input "op"
click at [277, 334] on input "Seleccionar Archivo" at bounding box center [277, 339] width 177 height 13
type input "C:\fakepath\OP 57261 Munic Lanus.pdf"
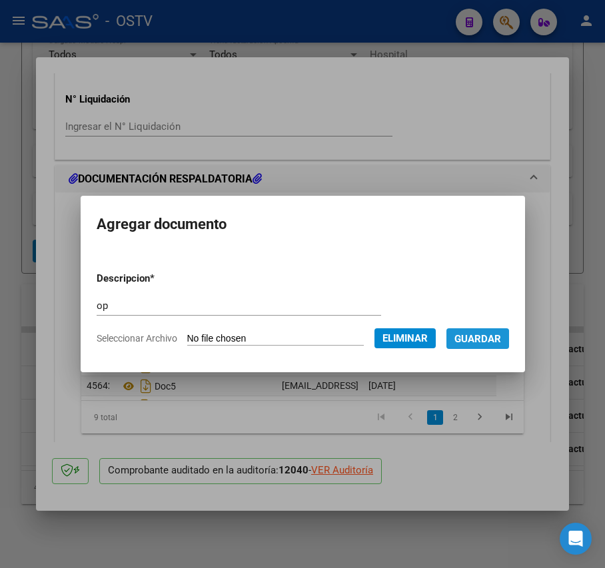
click at [484, 340] on span "Guardar" at bounding box center [477, 339] width 47 height 12
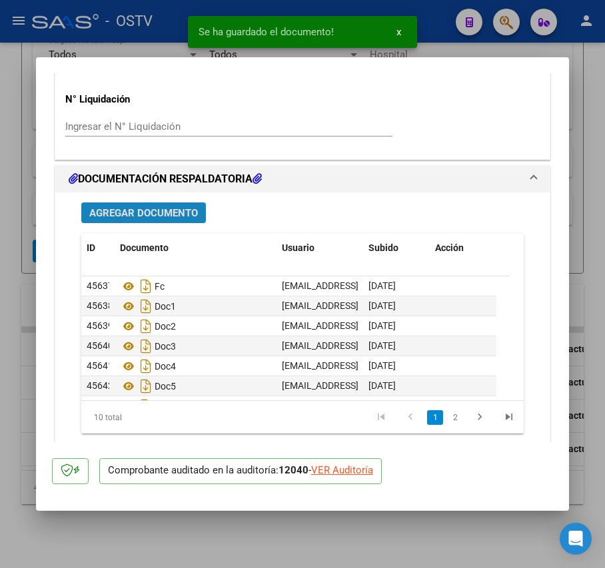
click at [142, 221] on button "Agregar Documento" at bounding box center [143, 213] width 125 height 21
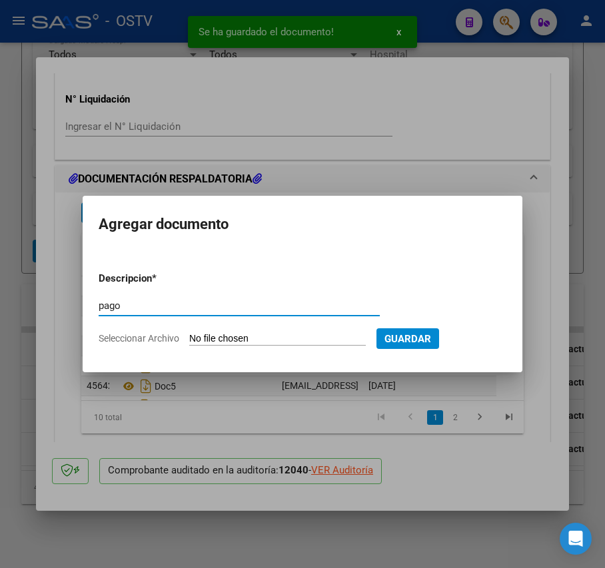
type input "pago"
click at [268, 333] on input "Seleccionar Archivo" at bounding box center [277, 339] width 177 height 13
type input "C:\fakepath\Pago OP 57261 Munic Lanus.pdf"
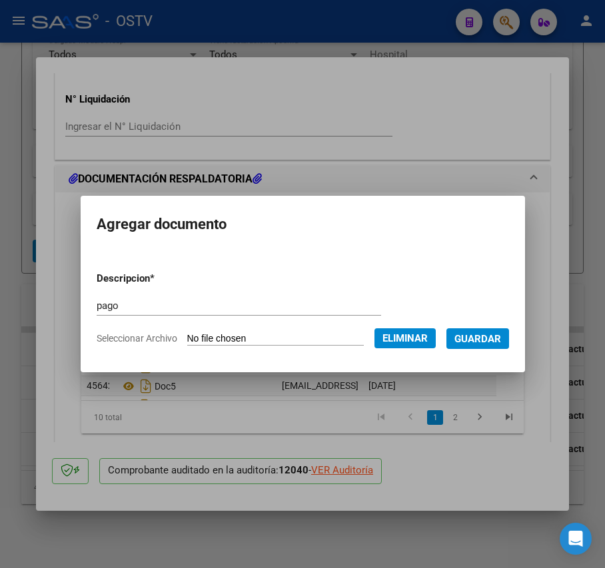
click at [502, 349] on button "Guardar" at bounding box center [477, 338] width 63 height 21
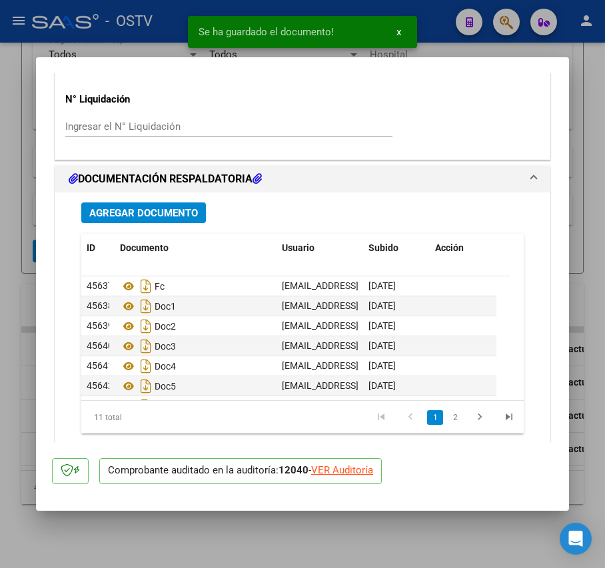
click at [12, 274] on div at bounding box center [302, 284] width 605 height 568
type input "$ 0,00"
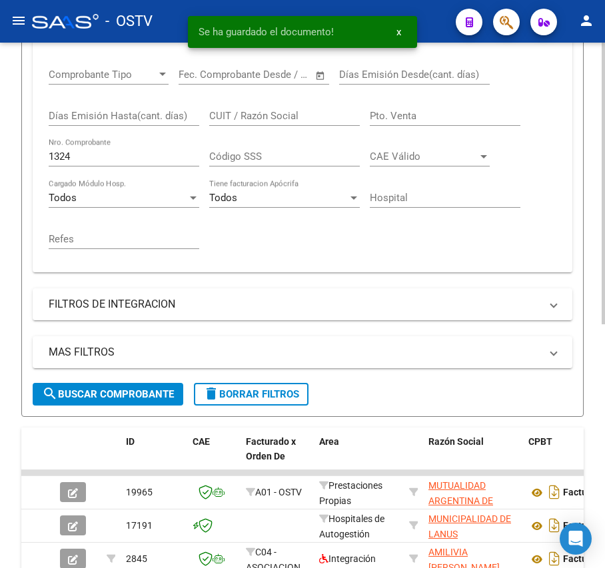
scroll to position [187, 0]
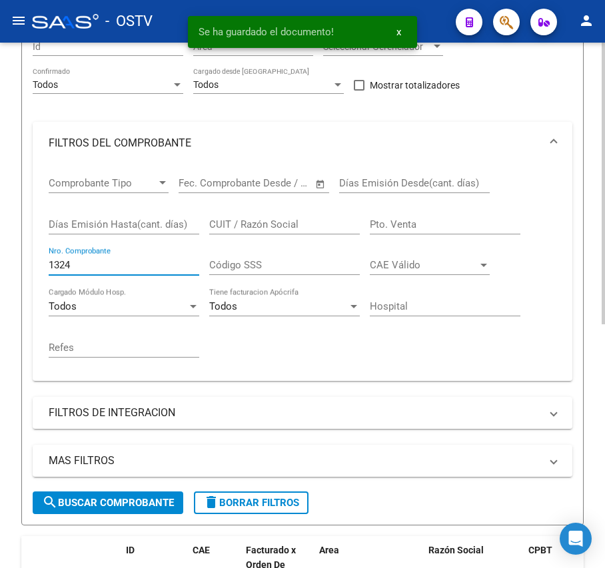
click at [115, 267] on input "1324" at bounding box center [124, 265] width 151 height 12
type input "1"
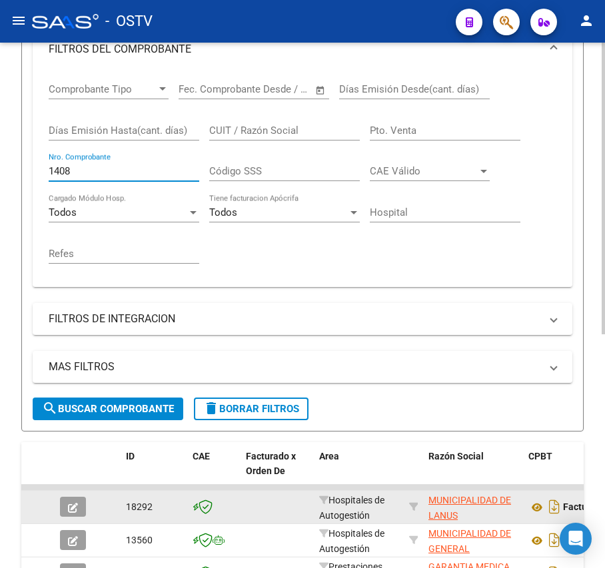
scroll to position [420, 0]
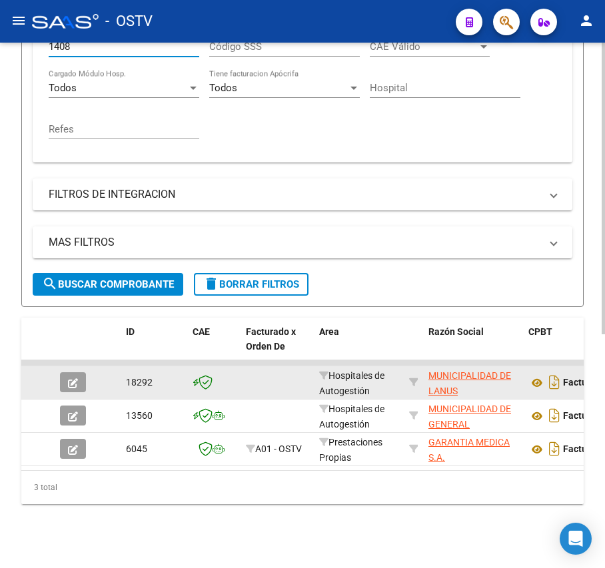
type input "1408"
click at [73, 378] on icon "button" at bounding box center [73, 383] width 10 height 10
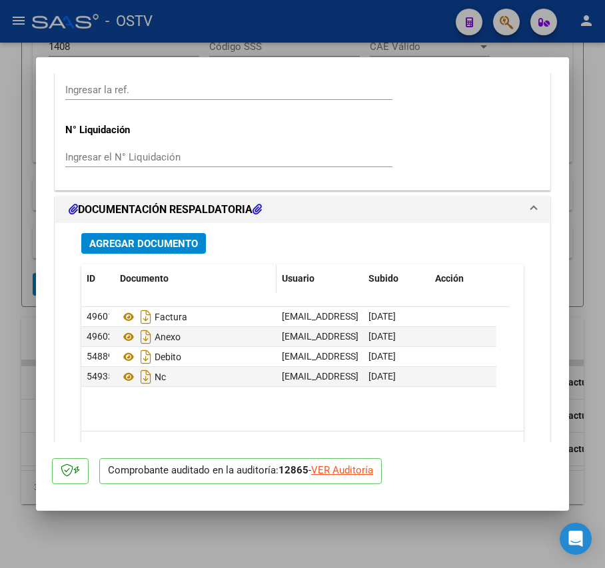
scroll to position [977, 0]
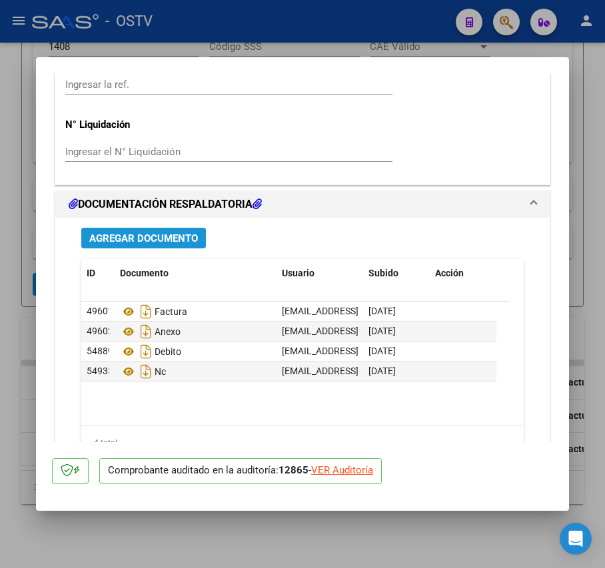
click at [173, 240] on span "Agregar Documento" at bounding box center [143, 239] width 109 height 12
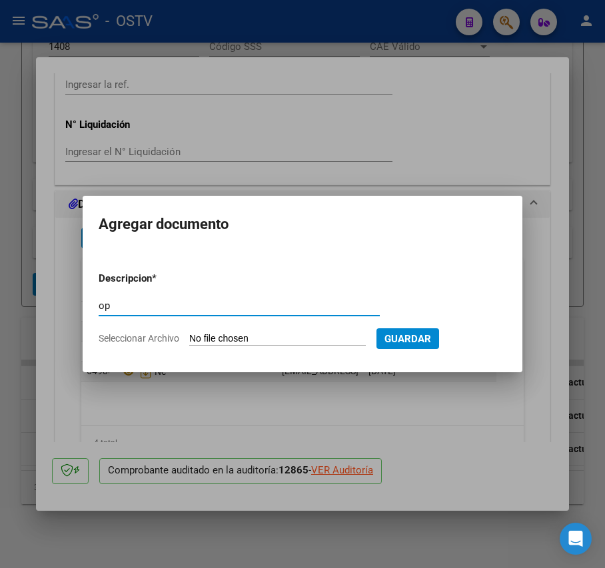
type input "op"
click at [214, 330] on form "Descripcion * op Escriba aquí una descripcion Seleccionar Archivo Guardar" at bounding box center [303, 308] width 408 height 95
click at [219, 336] on input "Seleccionar Archivo" at bounding box center [277, 339] width 177 height 13
type input "C:\fakepath\OP 57261 Munic Lanus.pdf"
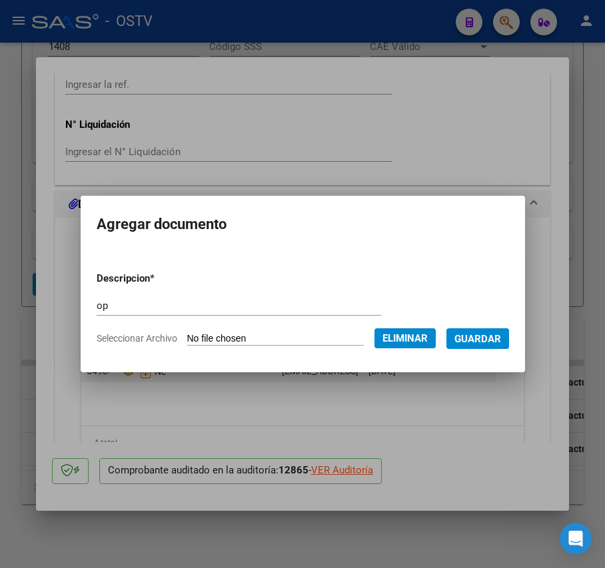
click at [492, 338] on span "Guardar" at bounding box center [477, 339] width 47 height 12
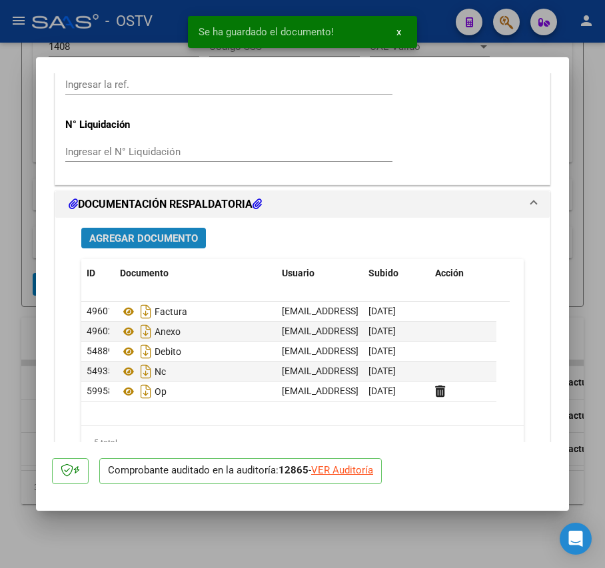
click at [168, 241] on span "Agregar Documento" at bounding box center [143, 239] width 109 height 12
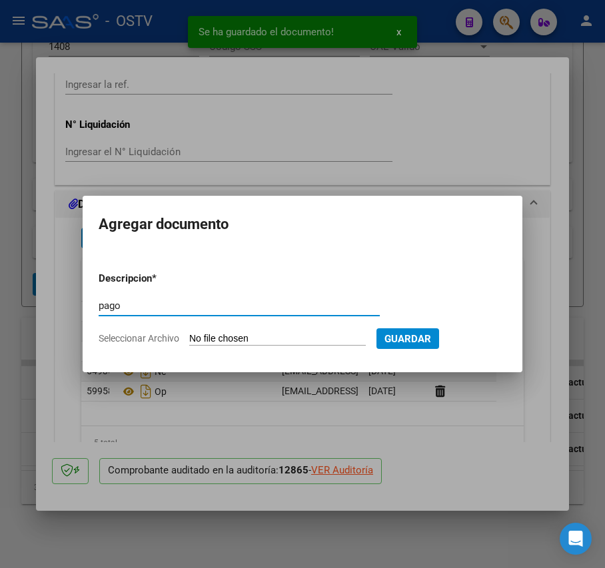
type input "pago"
click at [231, 340] on input "Seleccionar Archivo" at bounding box center [277, 339] width 177 height 13
type input "C:\fakepath\Pago OP 57261 Munic Lanus.pdf"
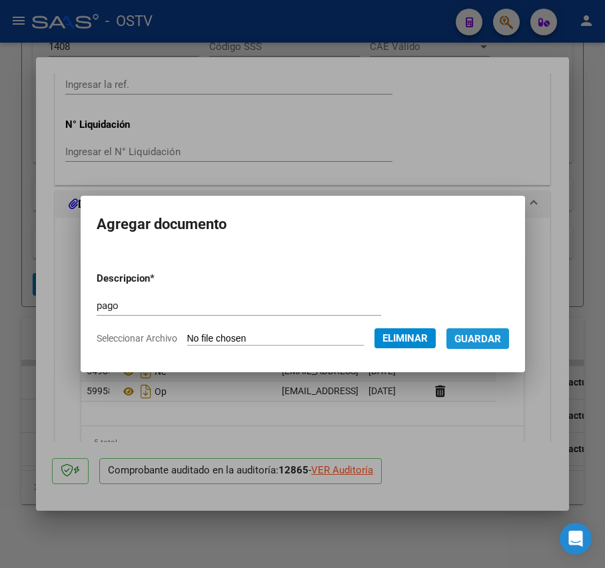
click at [496, 338] on span "Guardar" at bounding box center [477, 339] width 47 height 12
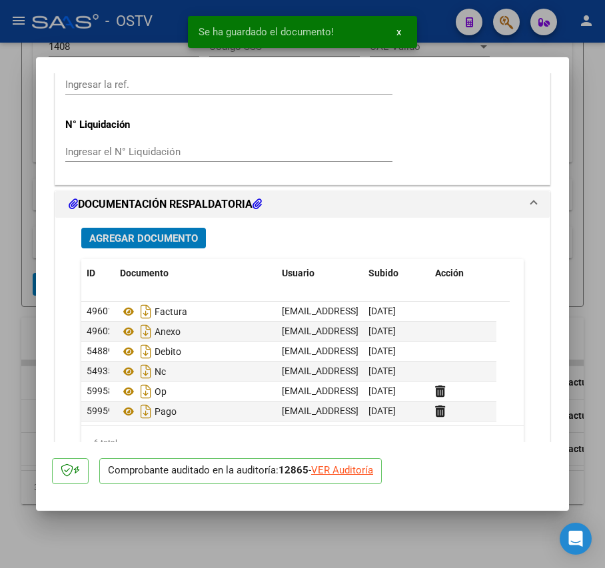
click at [19, 264] on div at bounding box center [302, 284] width 605 height 568
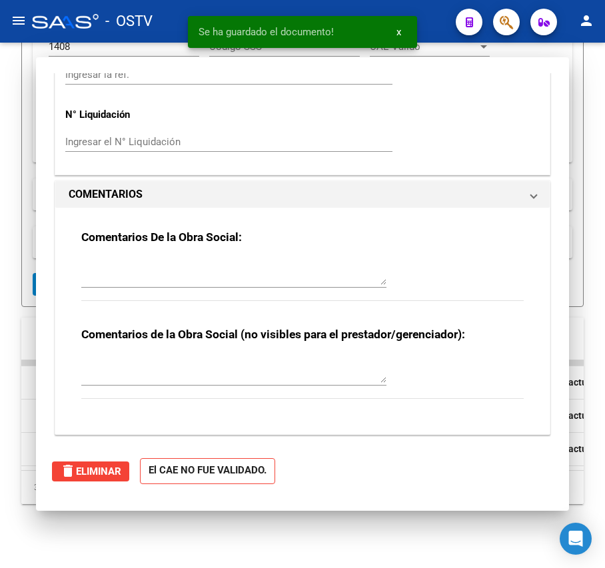
type input "$ 0,00"
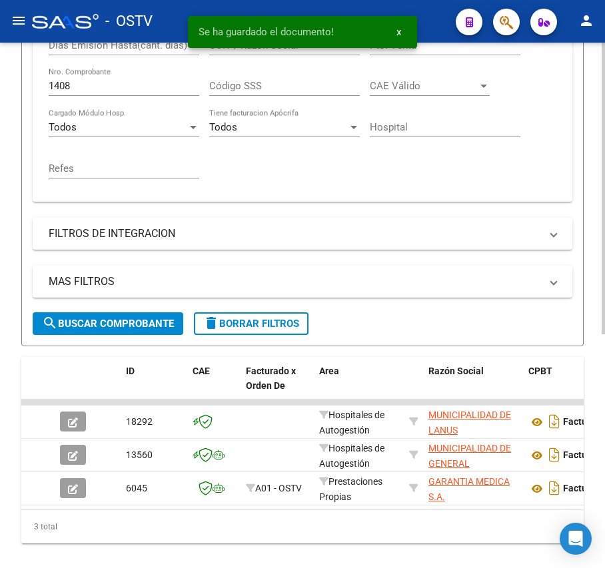
scroll to position [243, 0]
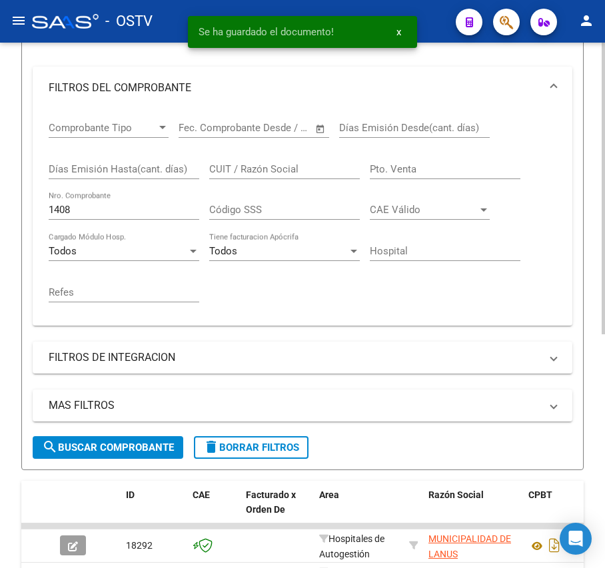
click at [113, 211] on input "1408" at bounding box center [124, 210] width 151 height 12
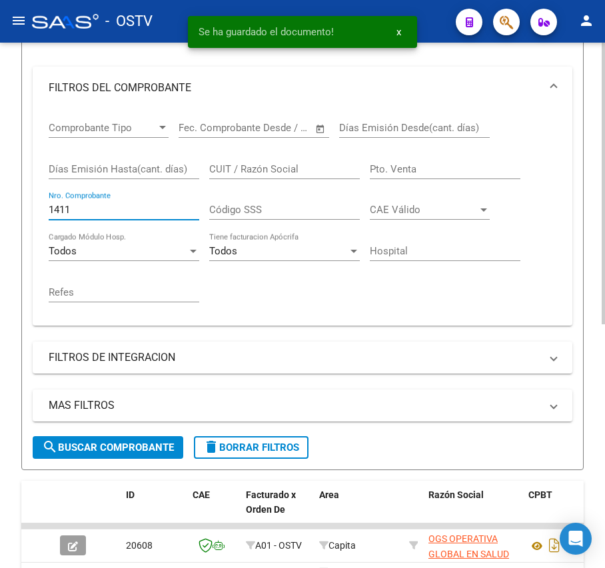
scroll to position [420, 0]
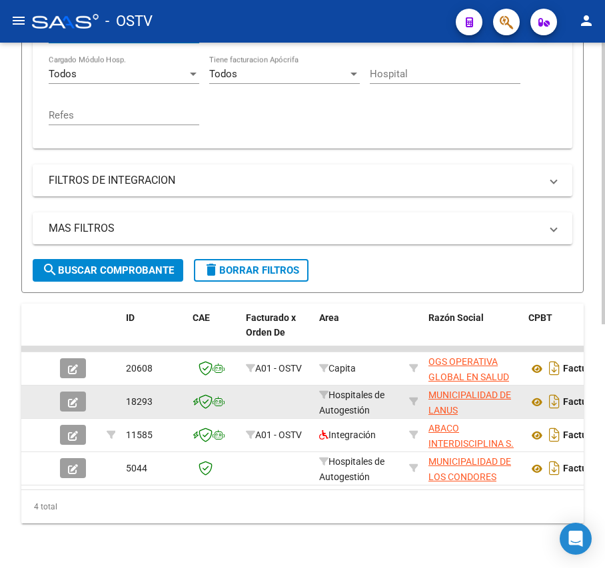
type input "1411"
click at [80, 400] on button "button" at bounding box center [73, 402] width 26 height 20
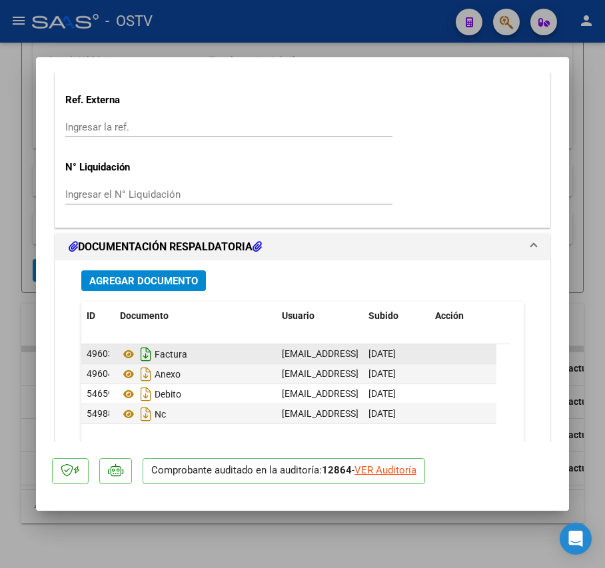
scroll to position [977, 0]
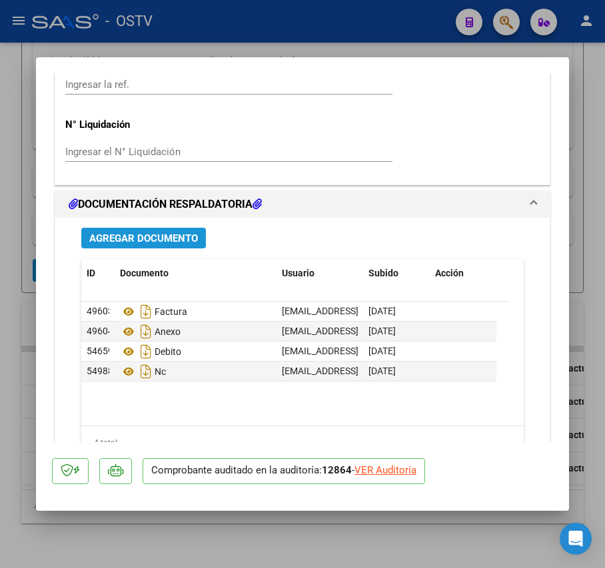
click at [168, 247] on button "Agregar Documento" at bounding box center [143, 238] width 125 height 21
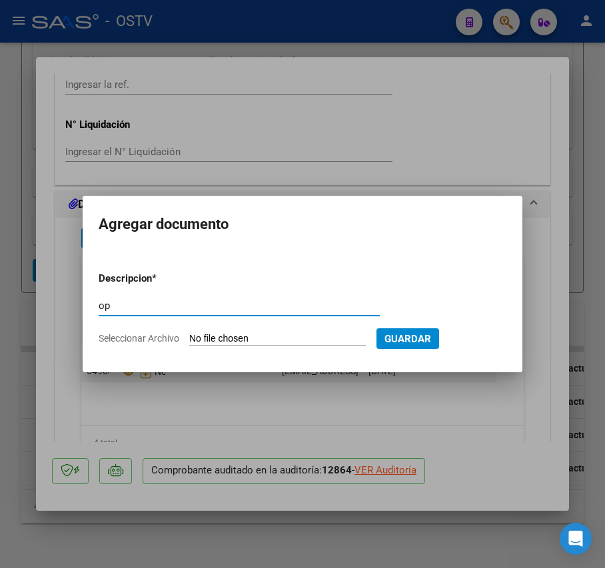
type input "op"
click at [240, 338] on input "Seleccionar Archivo" at bounding box center [277, 339] width 177 height 13
type input "C:\fakepath\OP 57261 Munic Lanus.pdf"
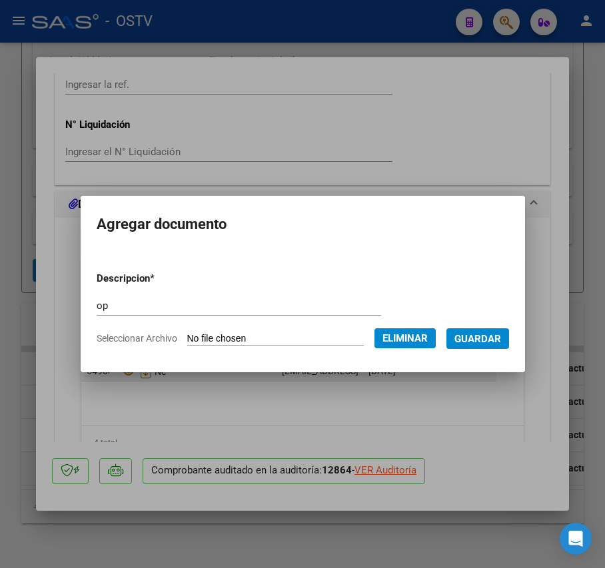
click at [497, 342] on span "Guardar" at bounding box center [477, 339] width 47 height 12
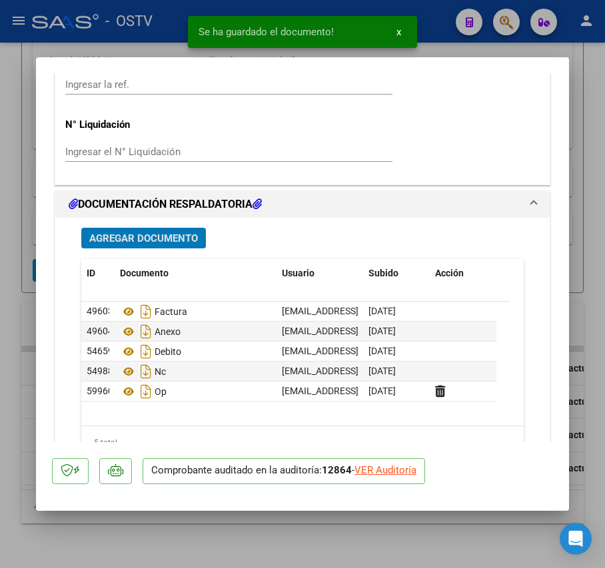
click at [183, 239] on span "Agregar Documento" at bounding box center [143, 239] width 109 height 12
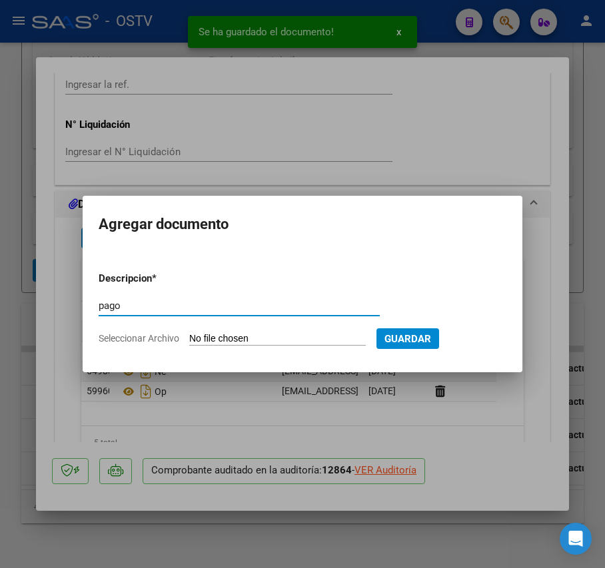
type input "pago"
click at [257, 336] on input "Seleccionar Archivo" at bounding box center [277, 339] width 177 height 13
type input "C:\fakepath\Pago OP 57261 Munic Lanus.pdf"
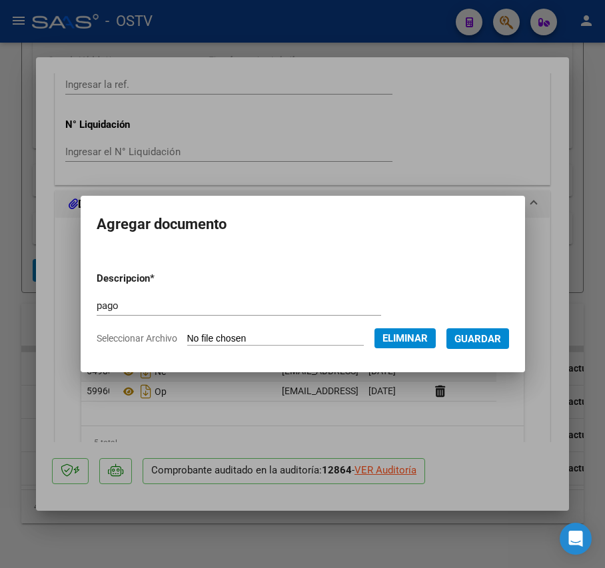
click at [486, 337] on span "Guardar" at bounding box center [477, 339] width 47 height 12
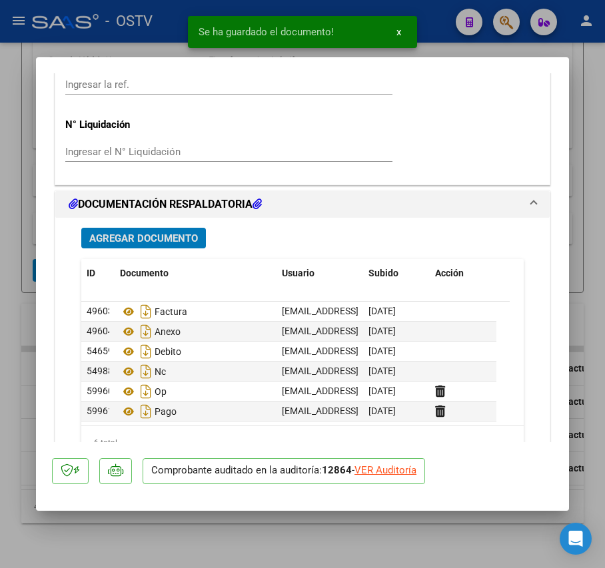
click at [25, 347] on div at bounding box center [302, 284] width 605 height 568
type input "$ 0,00"
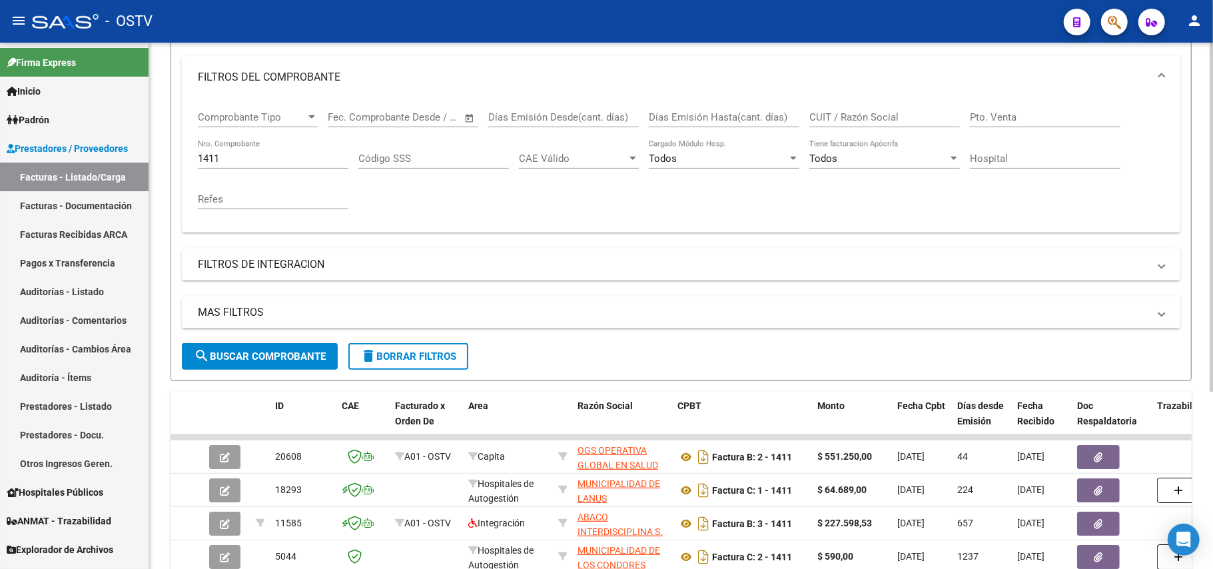
scroll to position [139, 0]
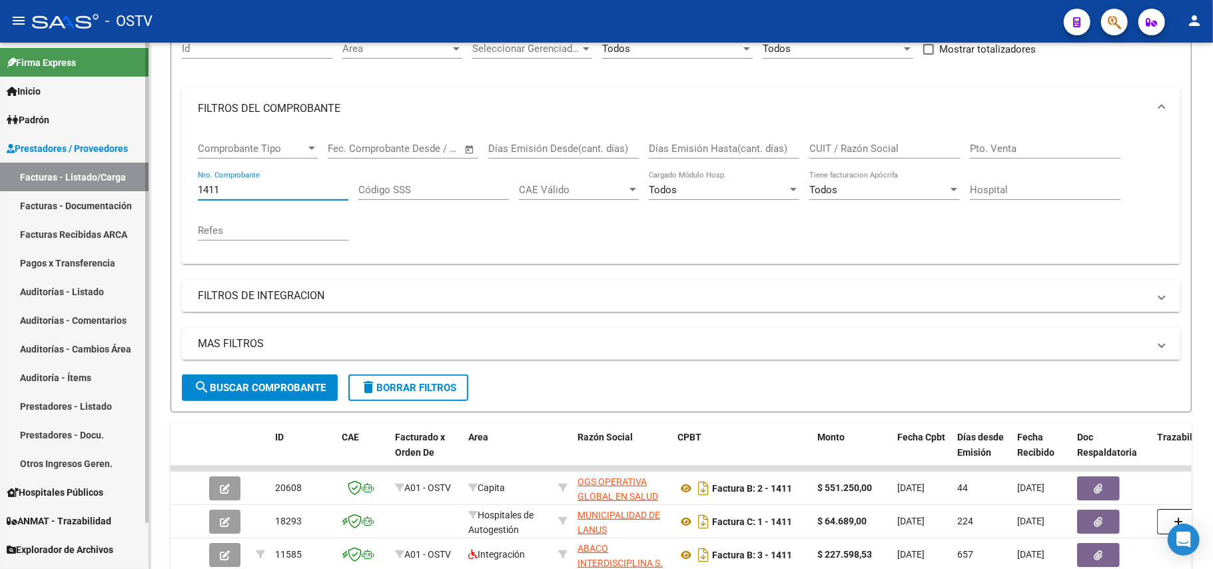
drag, startPoint x: 282, startPoint y: 187, endPoint x: 118, endPoint y: 165, distance: 166.0
click at [118, 165] on mat-sidenav-container "Firma Express Inicio Calendario SSS Instructivos Contacto OS [PERSON_NAME] Afil…" at bounding box center [606, 306] width 1213 height 526
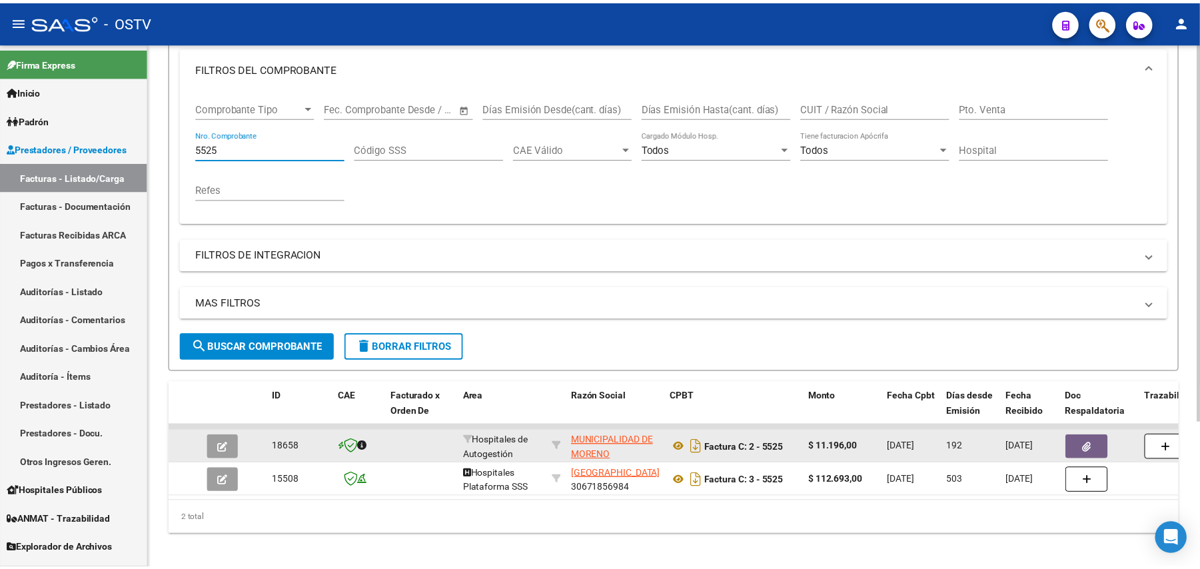
scroll to position [203, 0]
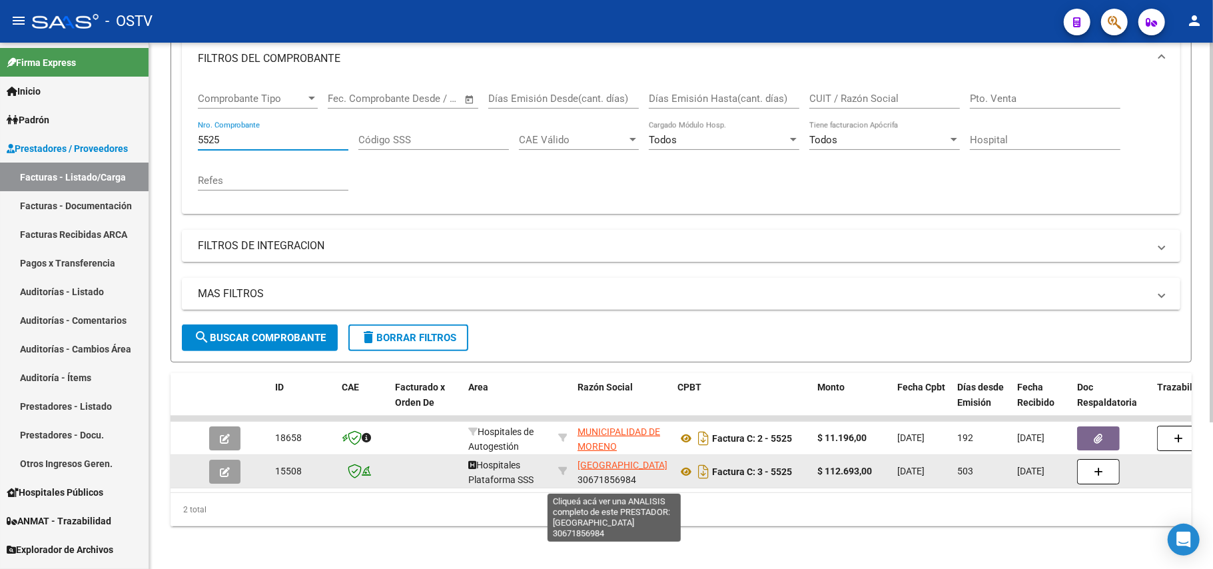
type input "5525"
click at [613, 462] on span "[GEOGRAPHIC_DATA]" at bounding box center [623, 465] width 90 height 11
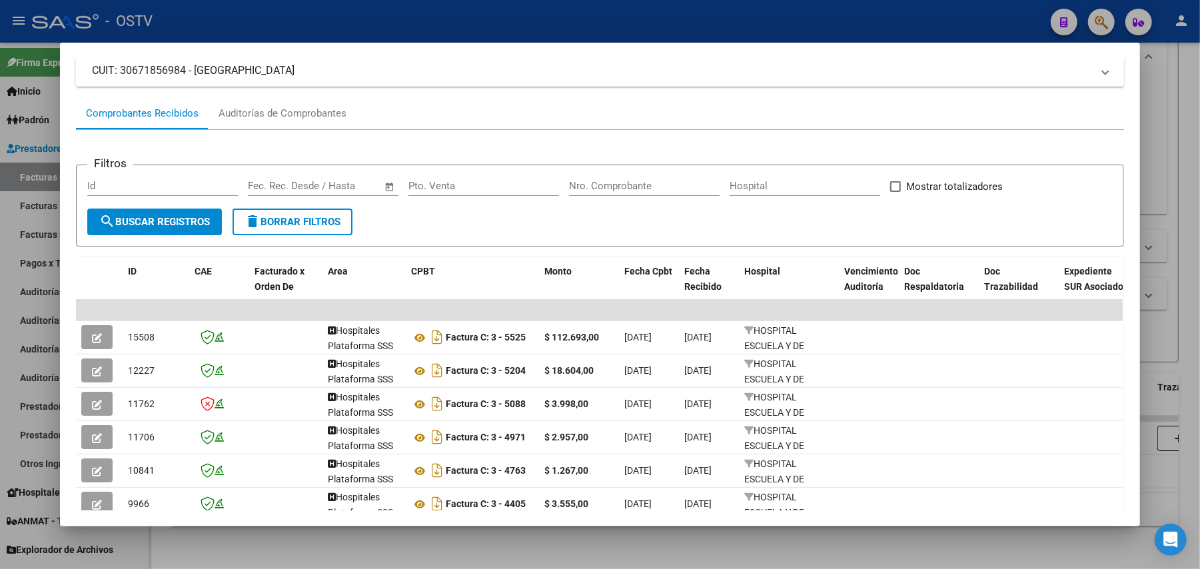
scroll to position [0, 0]
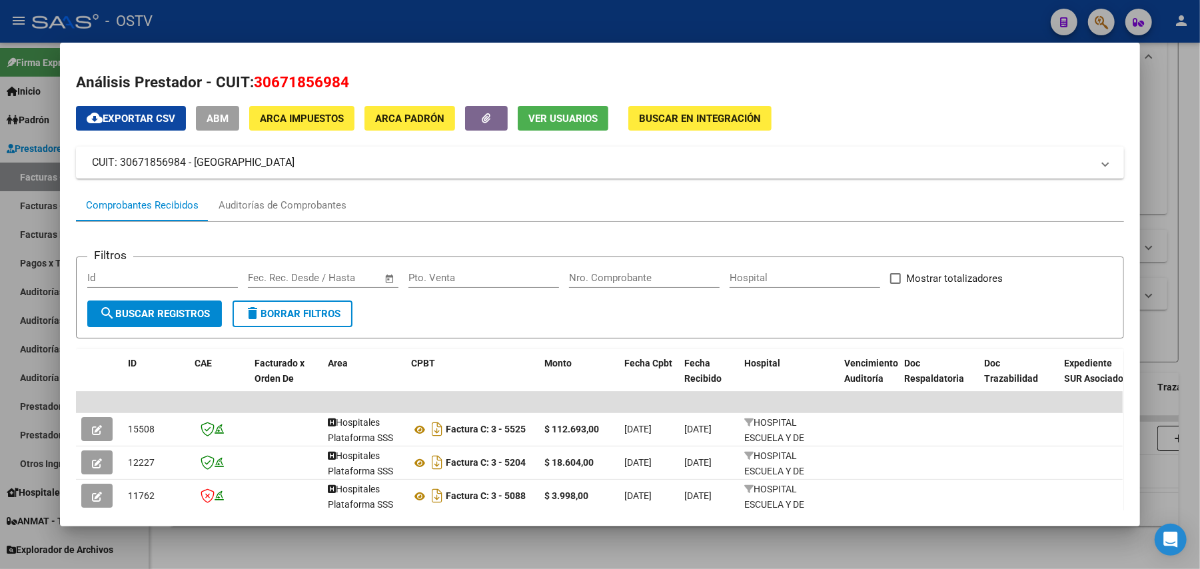
drag, startPoint x: 347, startPoint y: 81, endPoint x: 248, endPoint y: 84, distance: 99.3
click at [248, 84] on h2 "Análisis Prestador - CUIT: 30671856984" at bounding box center [600, 82] width 1048 height 23
copy span "30671856984"
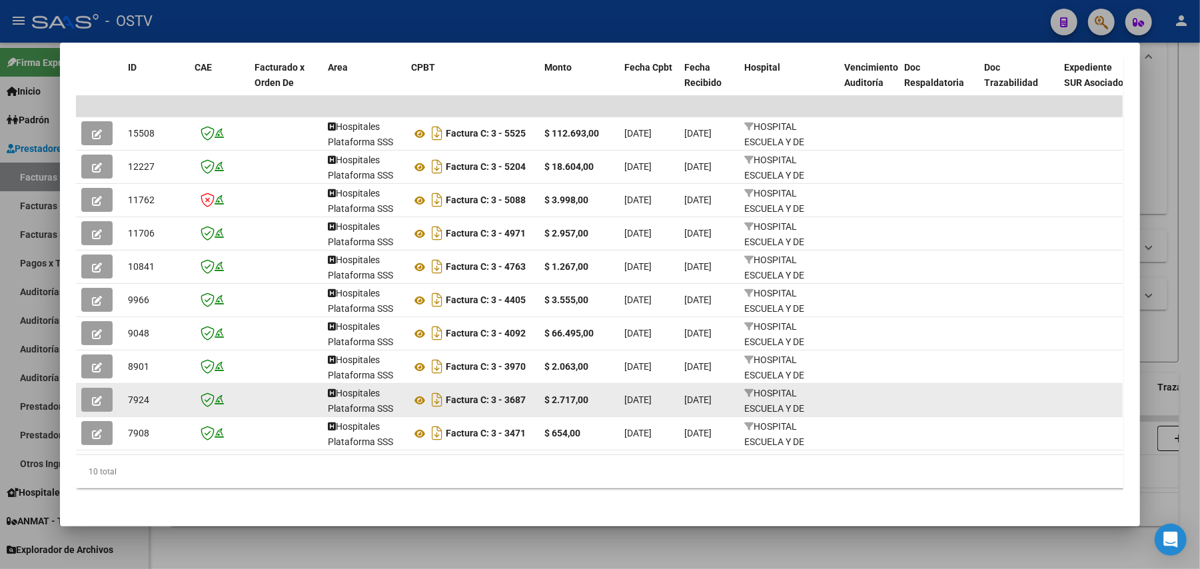
scroll to position [312, 0]
